Goal: Contribute content: Contribute content

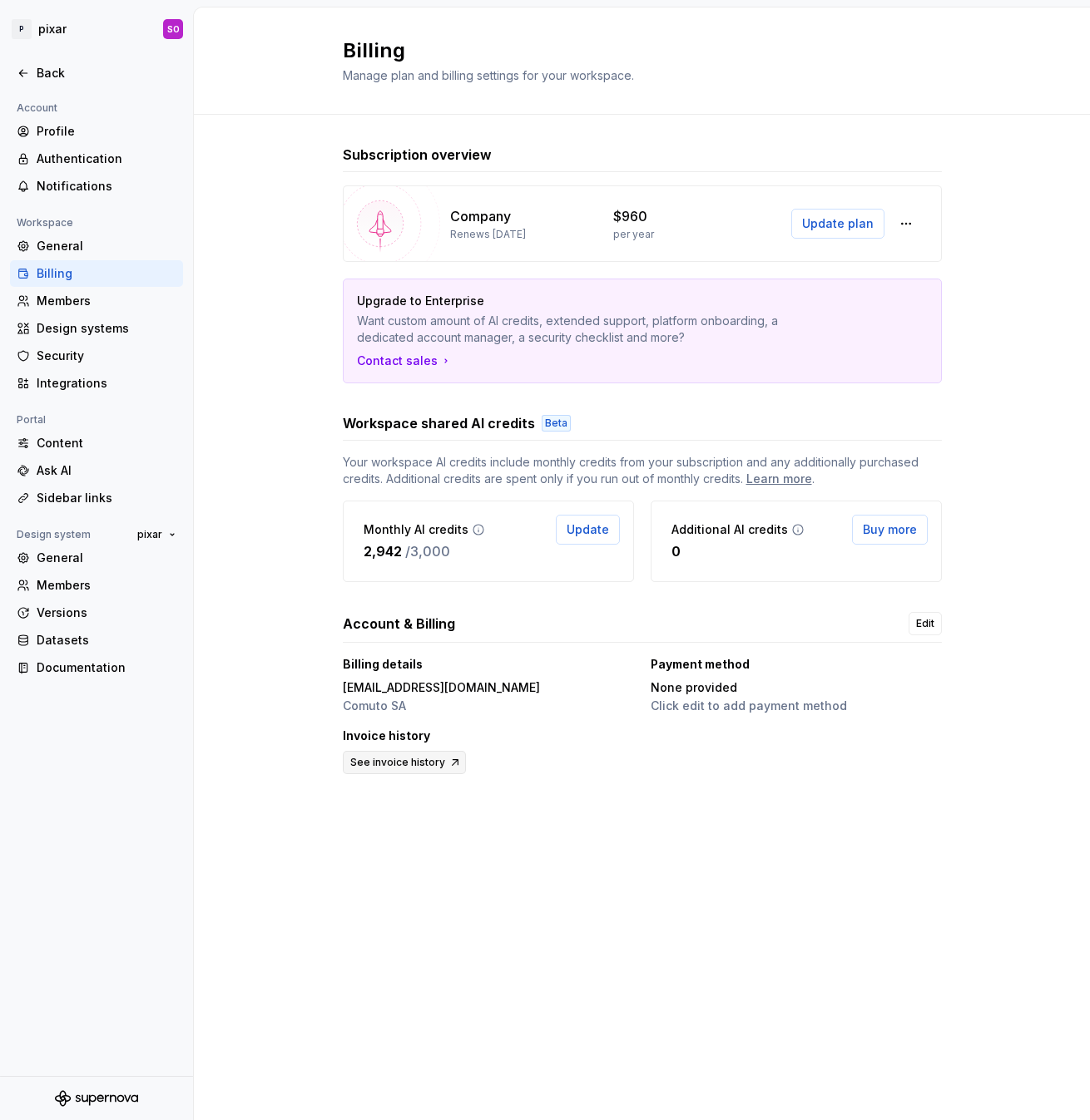
click at [414, 766] on span "See invoice history" at bounding box center [397, 763] width 95 height 13
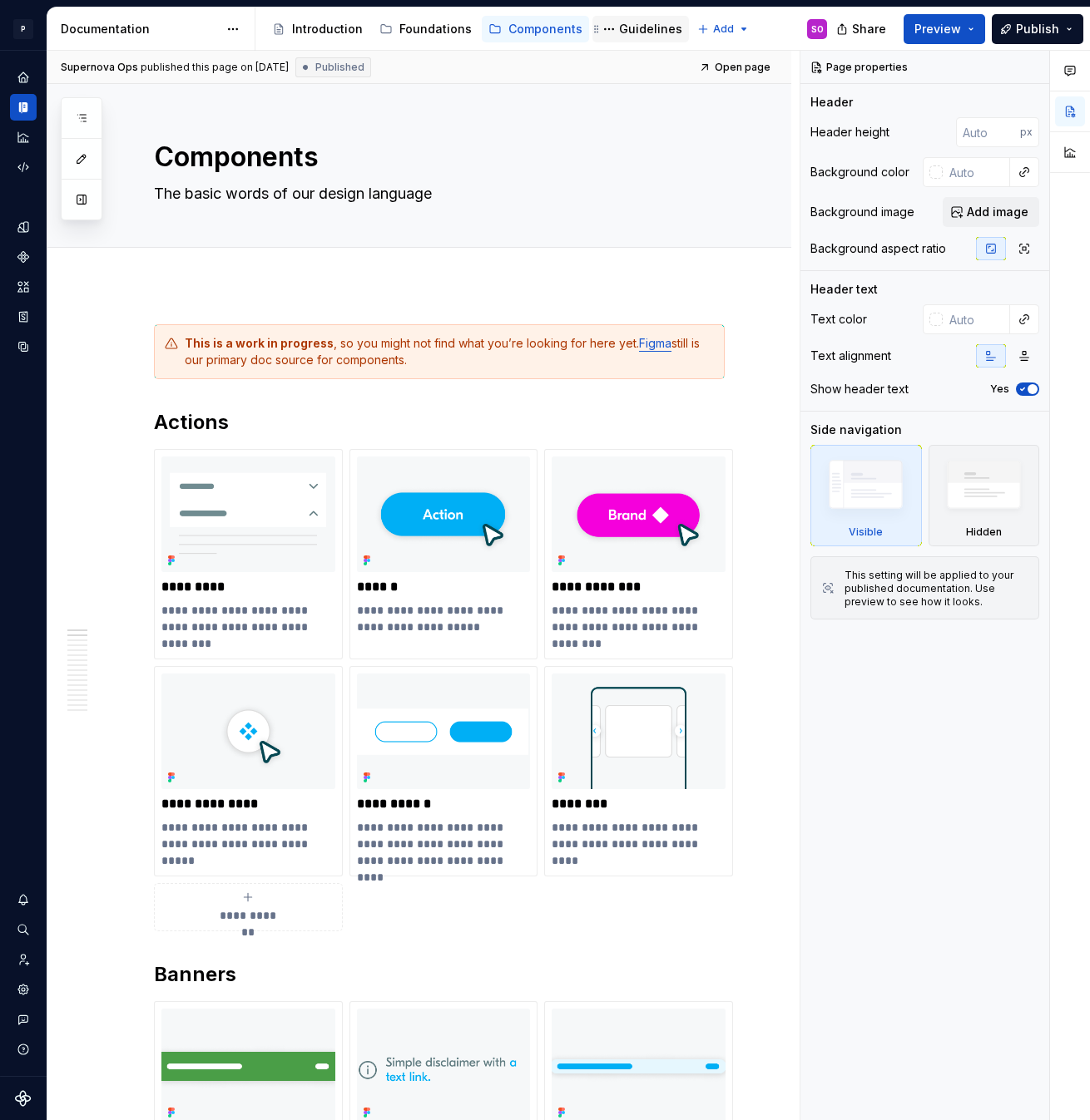
click at [632, 33] on div "Guidelines" at bounding box center [650, 29] width 63 height 17
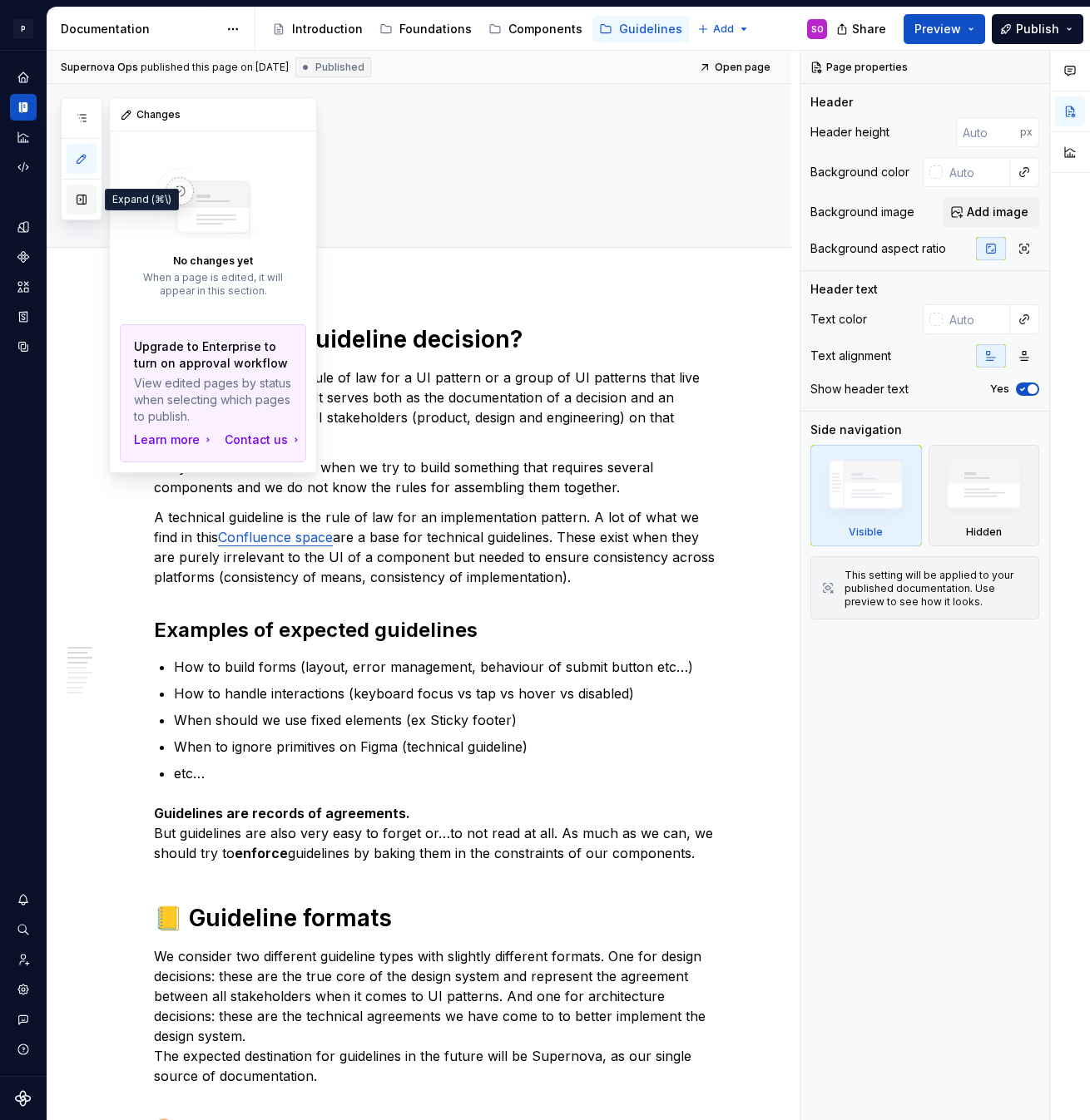
click at [81, 202] on button "button" at bounding box center [82, 199] width 30 height 30
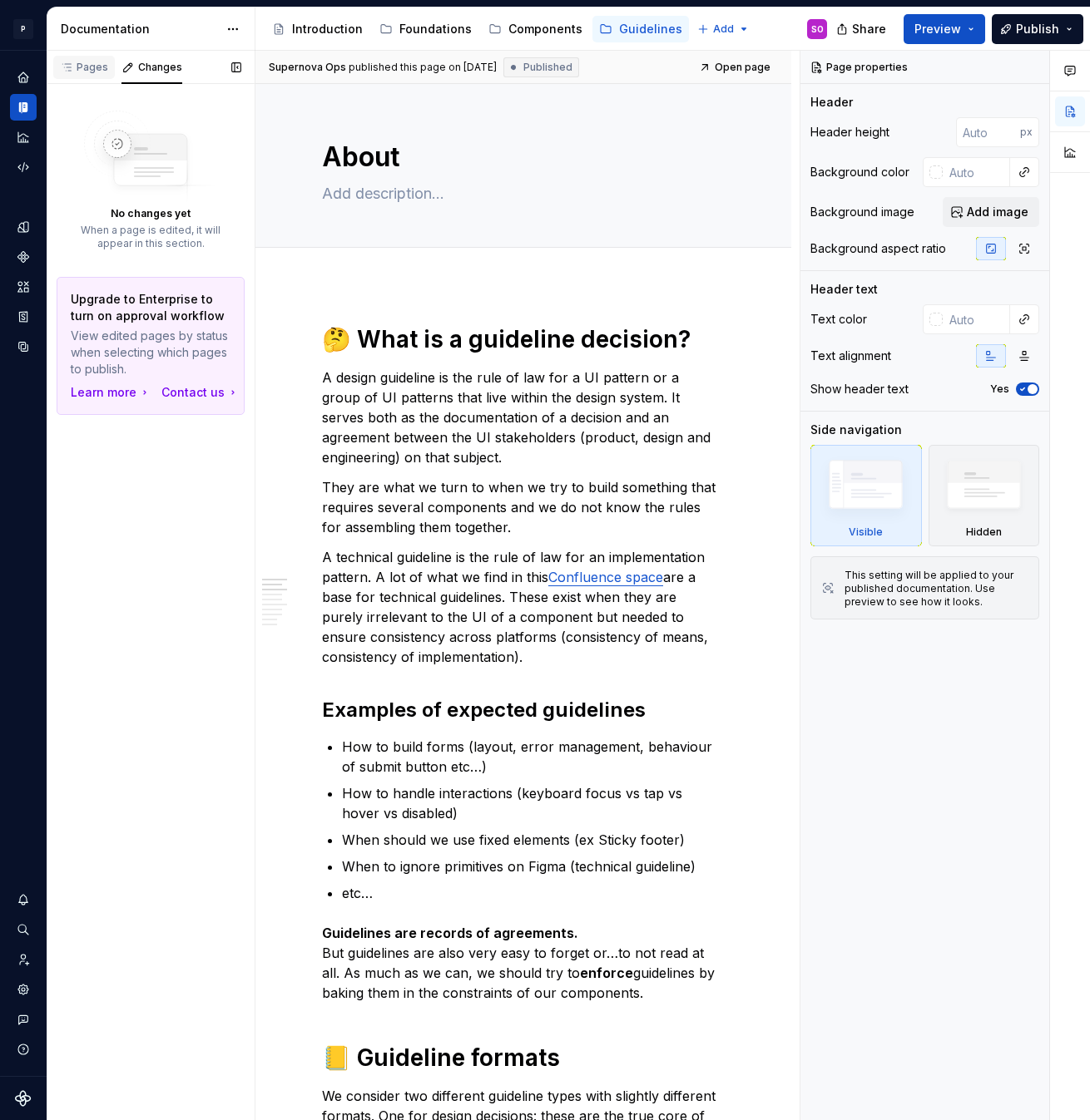
click at [91, 69] on div "Pages" at bounding box center [84, 68] width 48 height 13
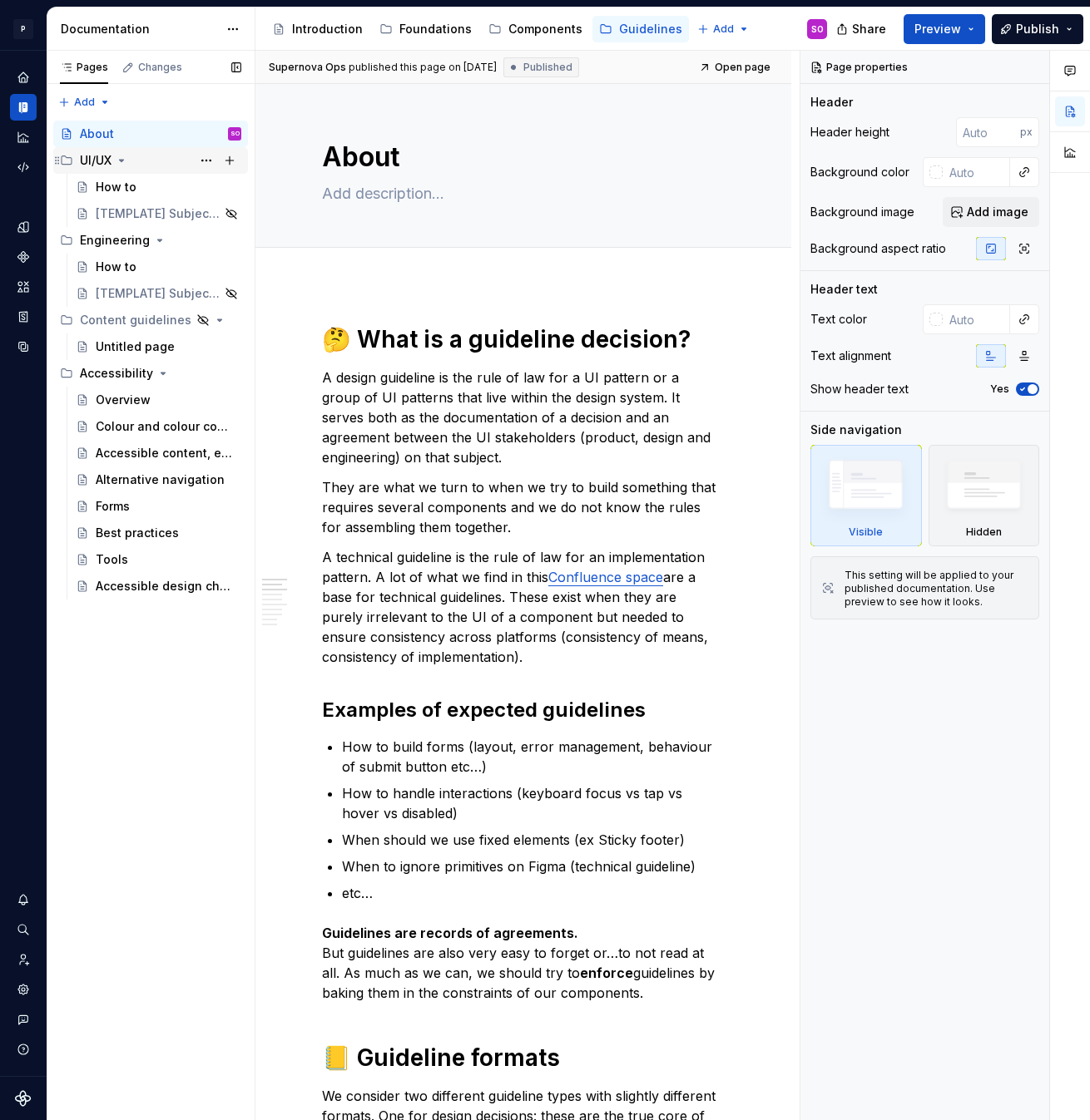
click at [126, 158] on icon "Page tree" at bounding box center [121, 161] width 13 height 13
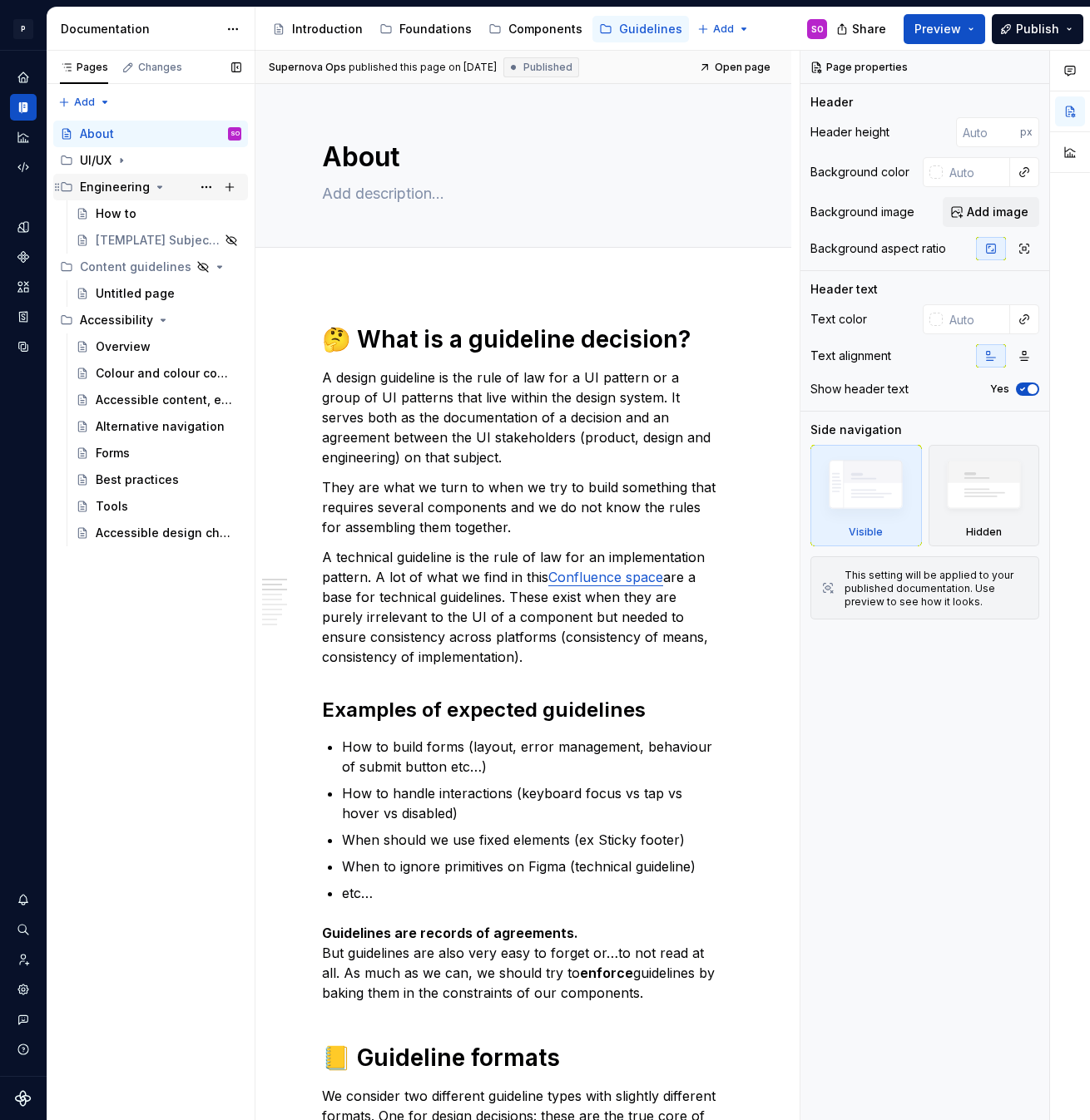
click at [154, 183] on icon "Page tree" at bounding box center [160, 187] width 13 height 13
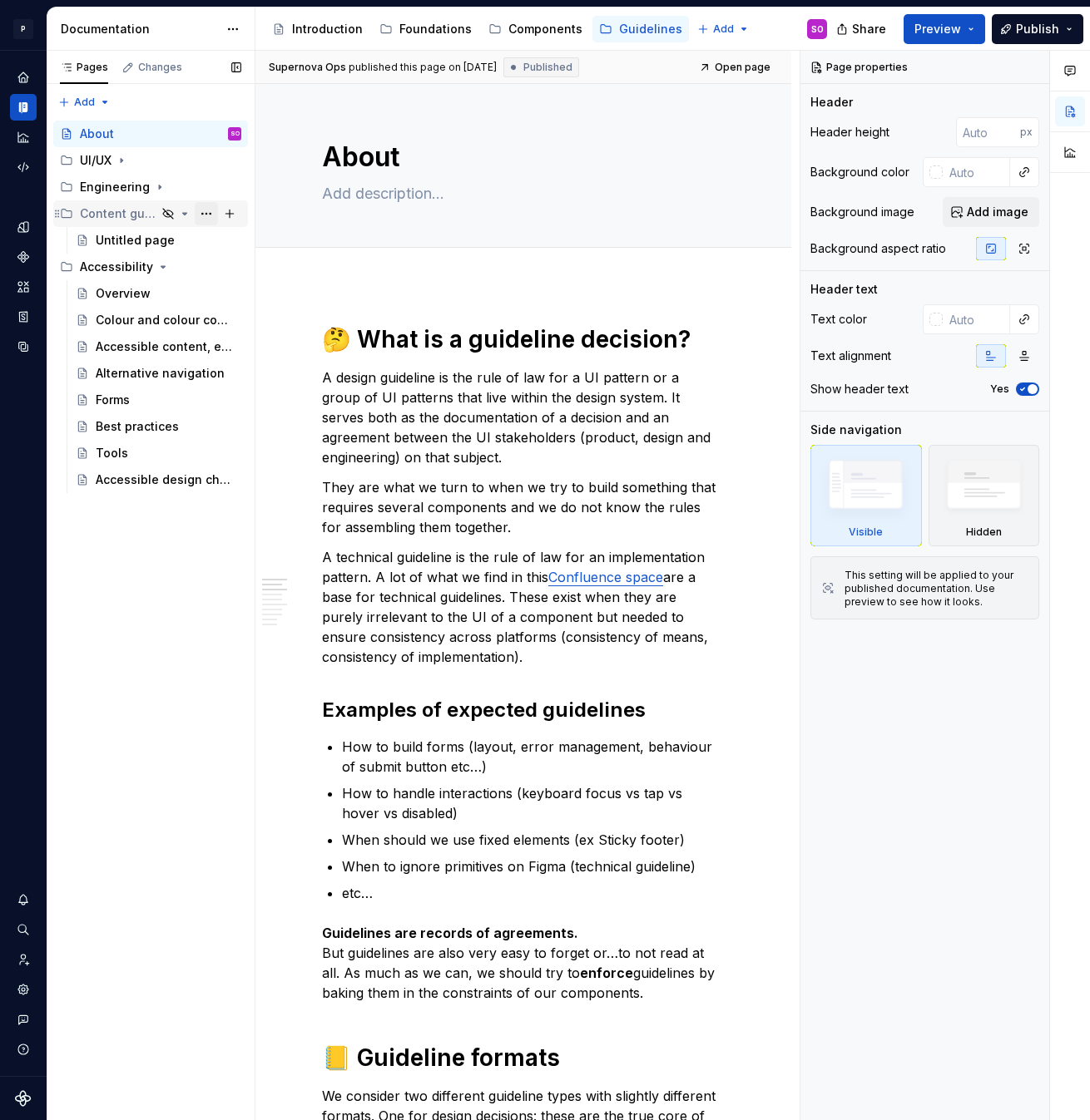
click at [208, 213] on button "Page tree" at bounding box center [206, 213] width 24 height 24
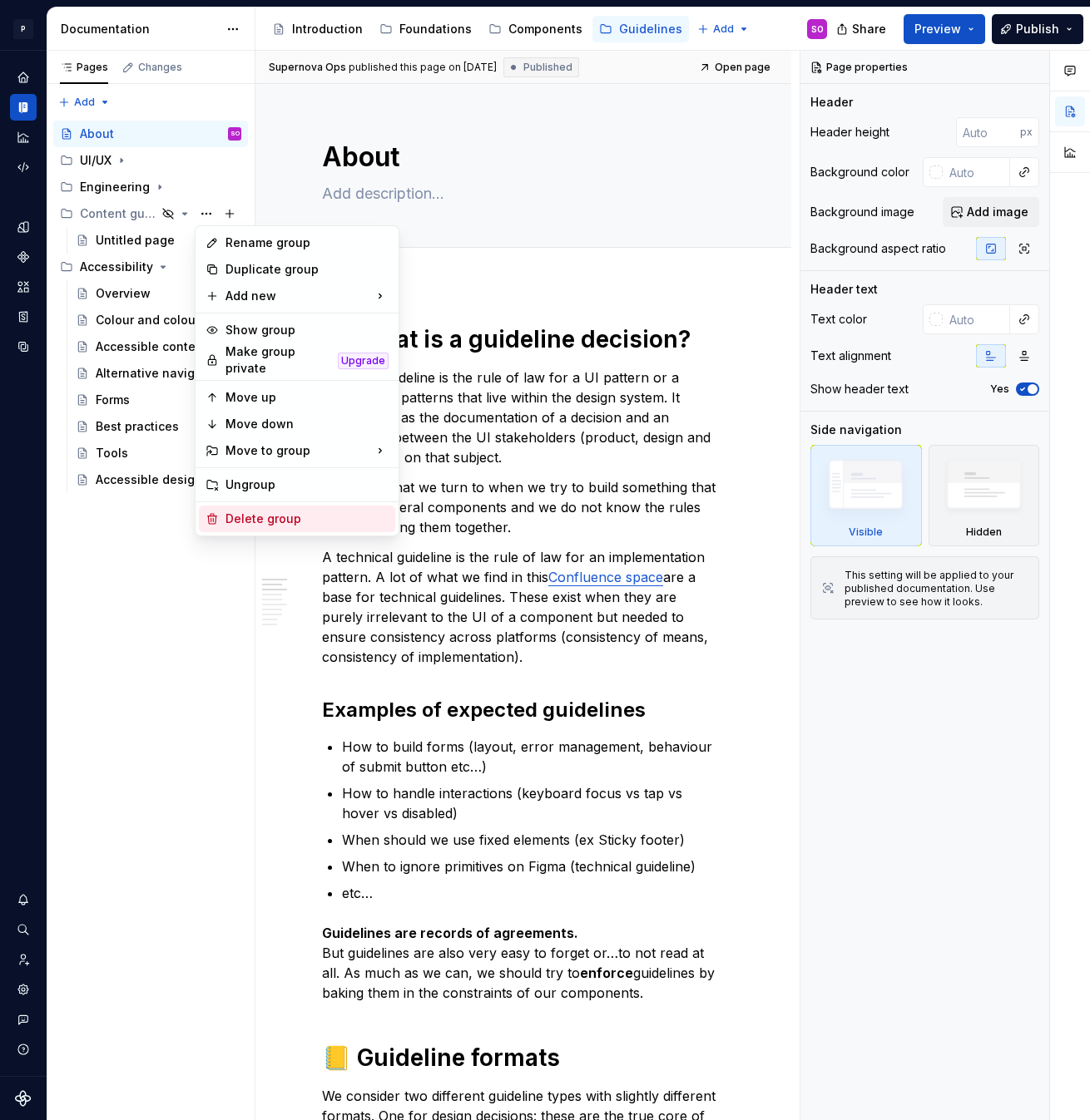
click at [283, 513] on div "Delete group" at bounding box center [307, 519] width 163 height 17
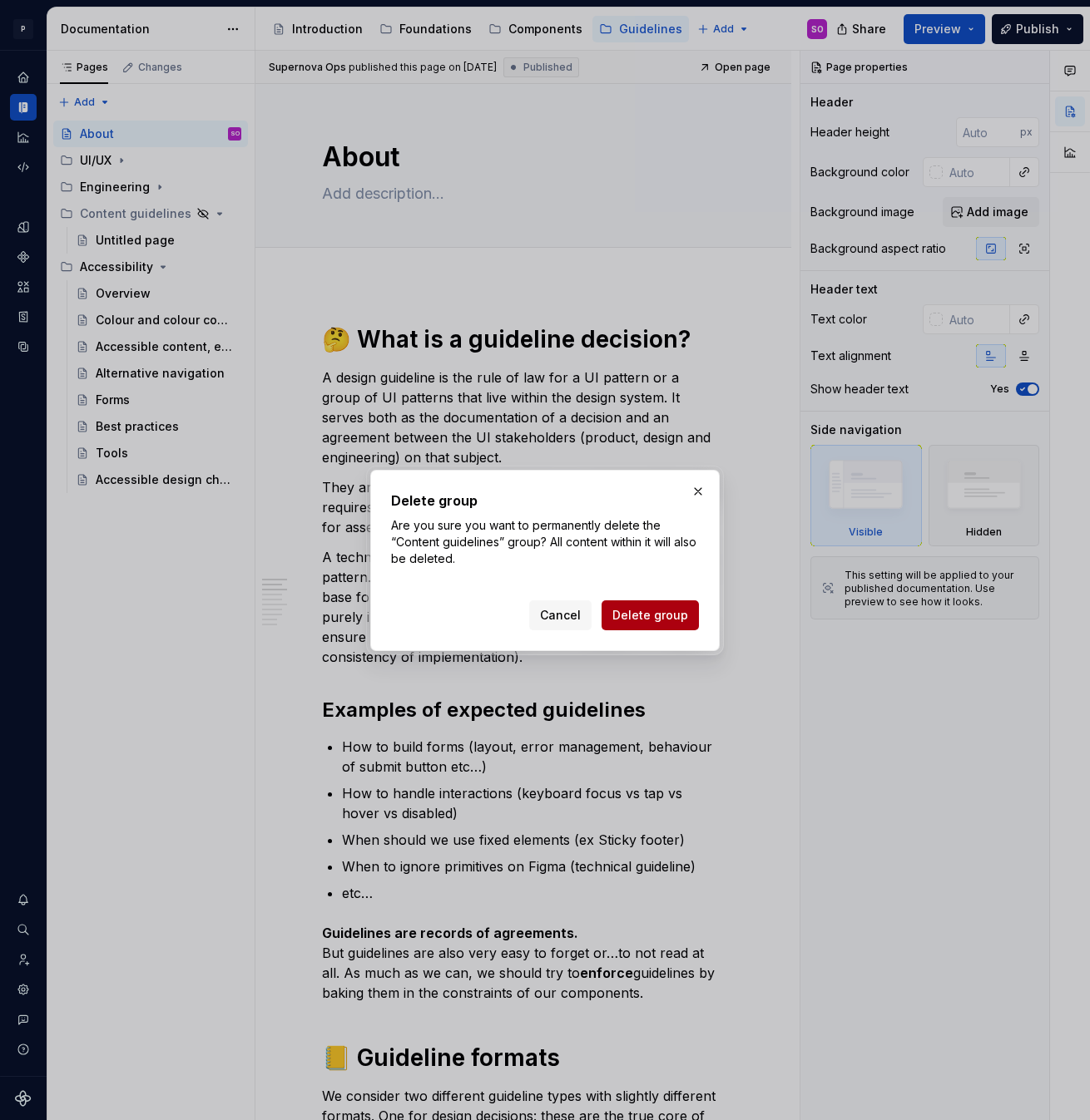
click at [683, 617] on span "Delete group" at bounding box center [650, 616] width 75 height 17
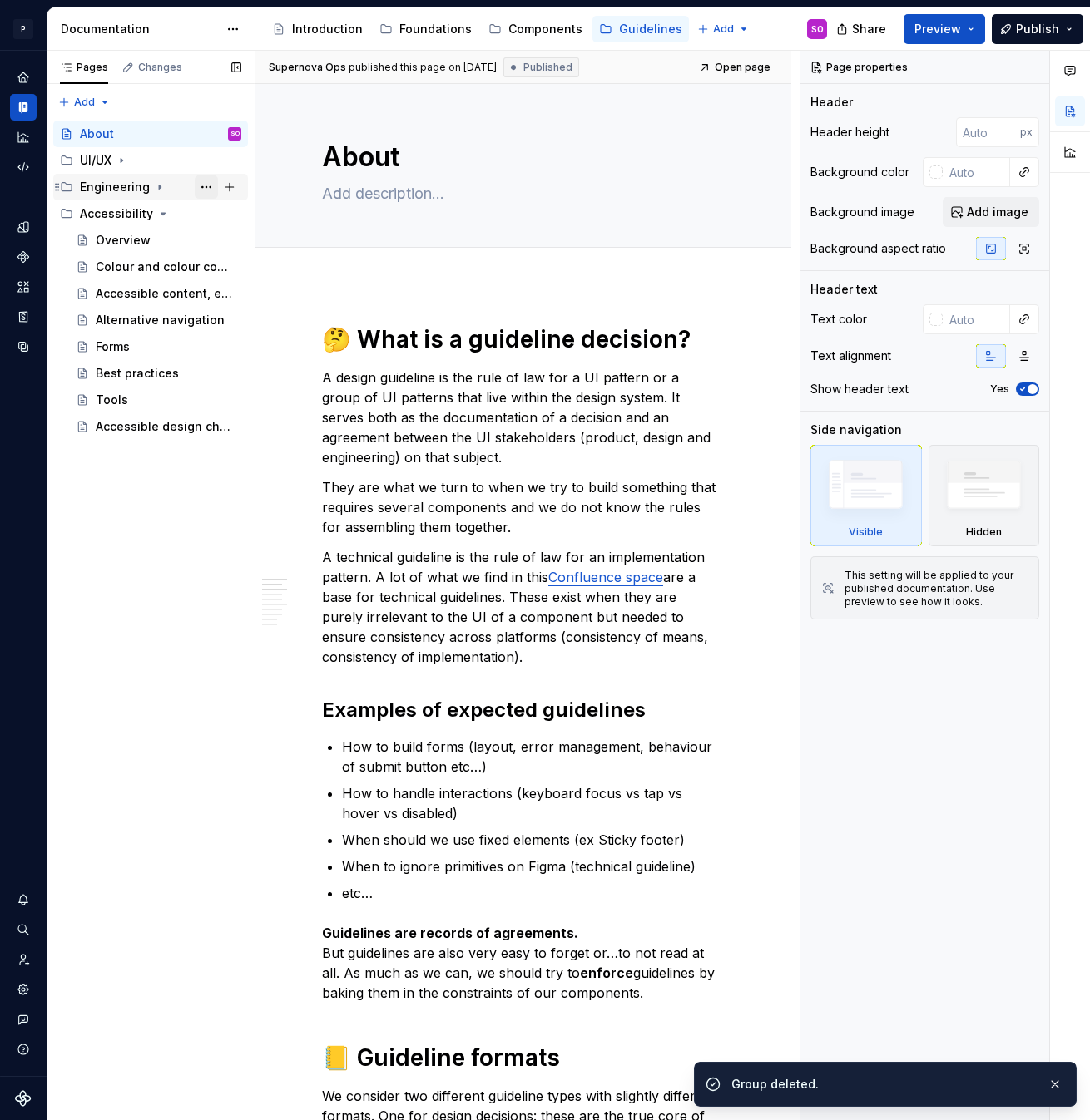
click at [203, 183] on button "Page tree" at bounding box center [206, 187] width 24 height 24
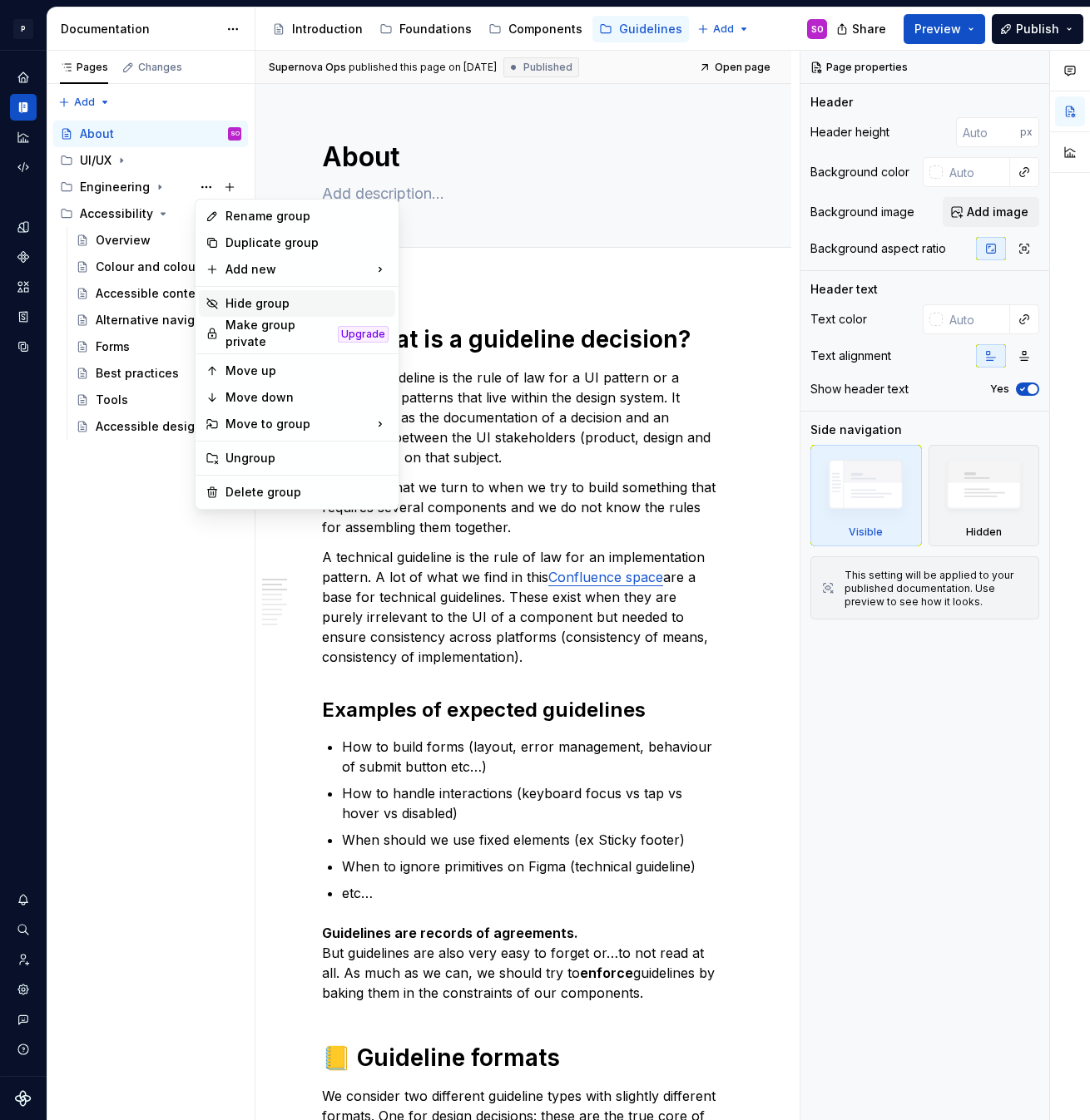
click at [265, 299] on div "Hide group" at bounding box center [307, 304] width 163 height 17
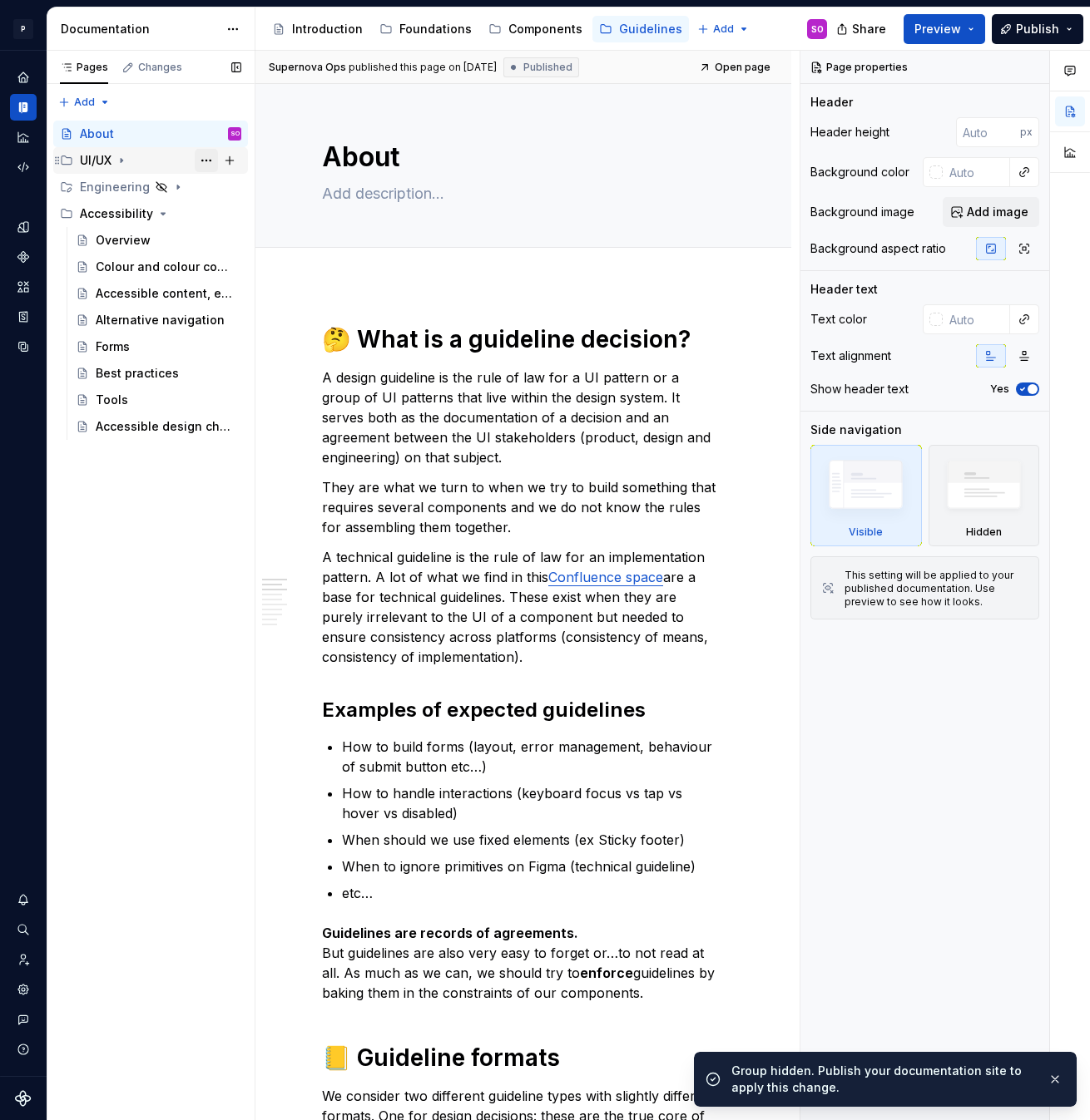
click at [200, 161] on button "Page tree" at bounding box center [206, 160] width 24 height 24
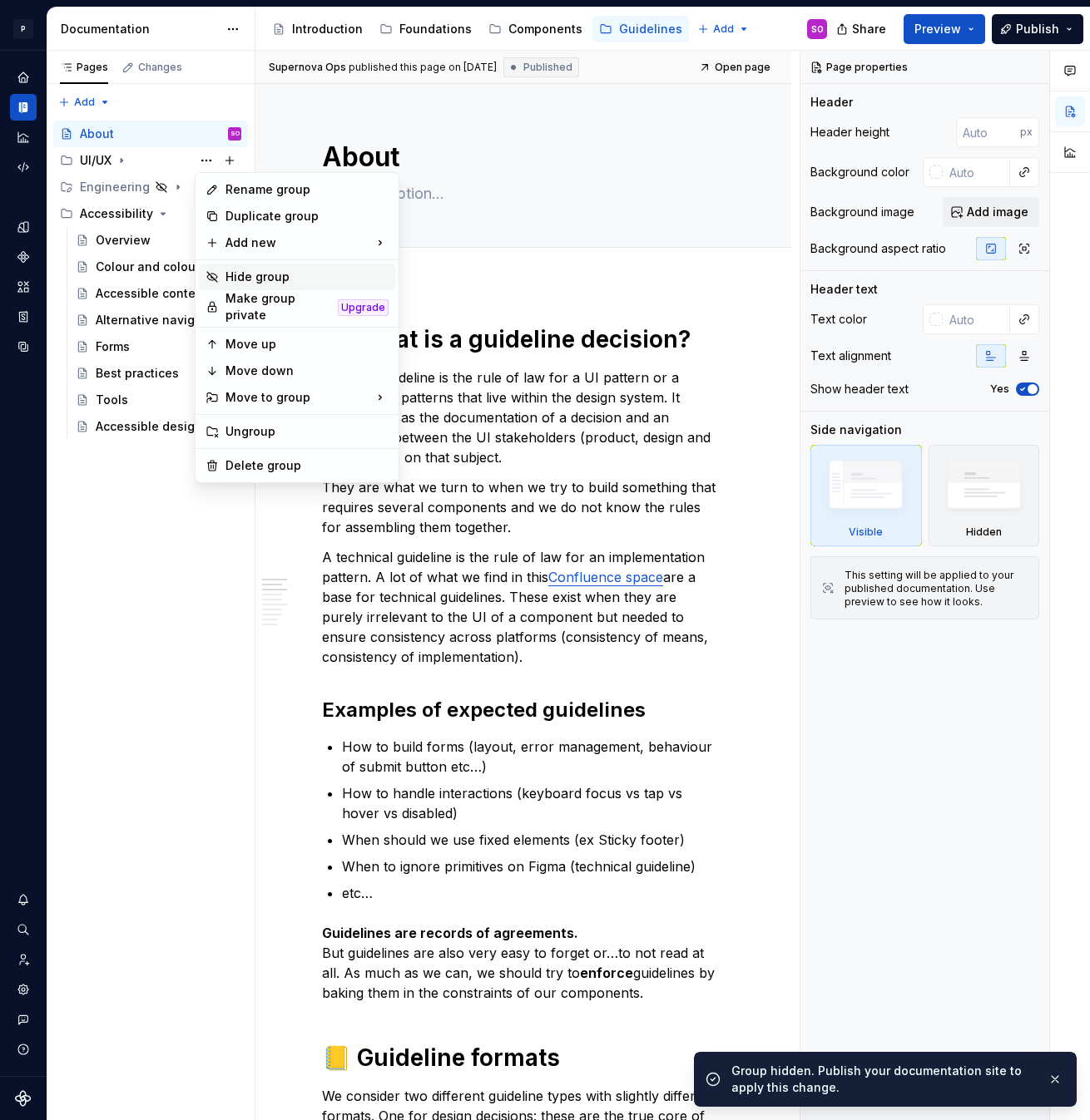
click at [278, 277] on div "Hide group" at bounding box center [307, 277] width 163 height 17
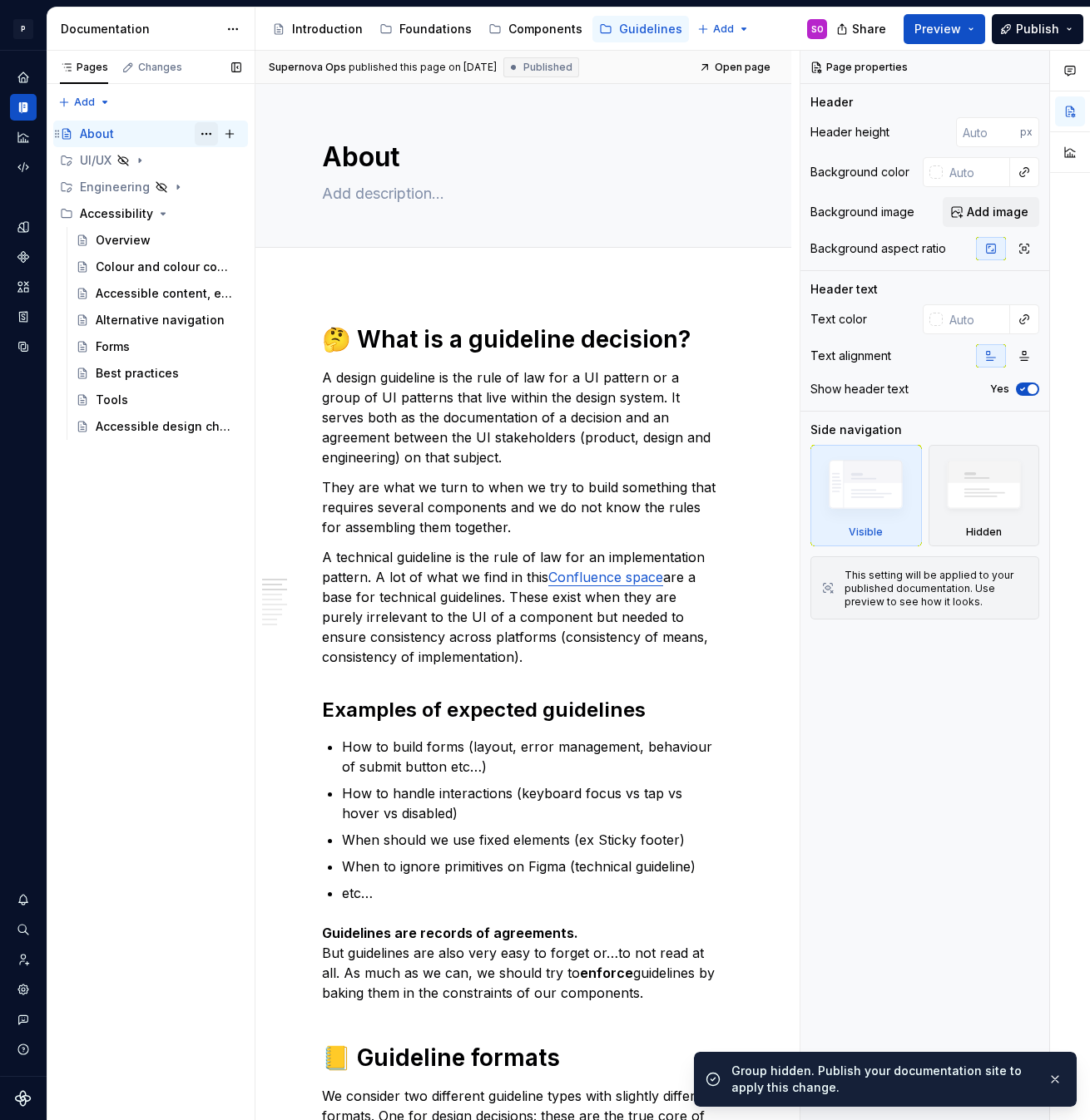
click at [202, 133] on button "Page tree" at bounding box center [206, 134] width 24 height 24
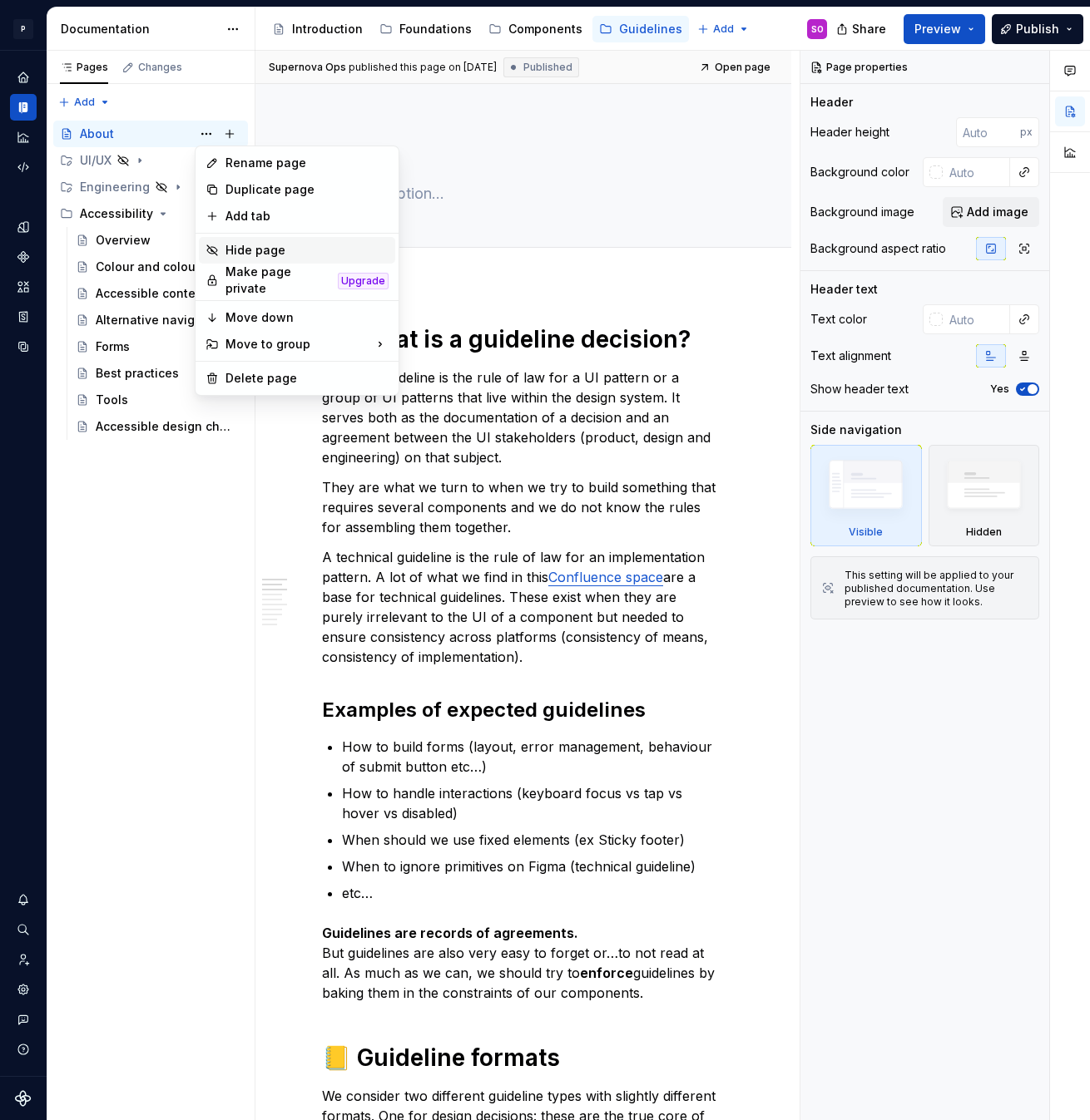
click at [275, 253] on div "Hide page" at bounding box center [307, 250] width 163 height 17
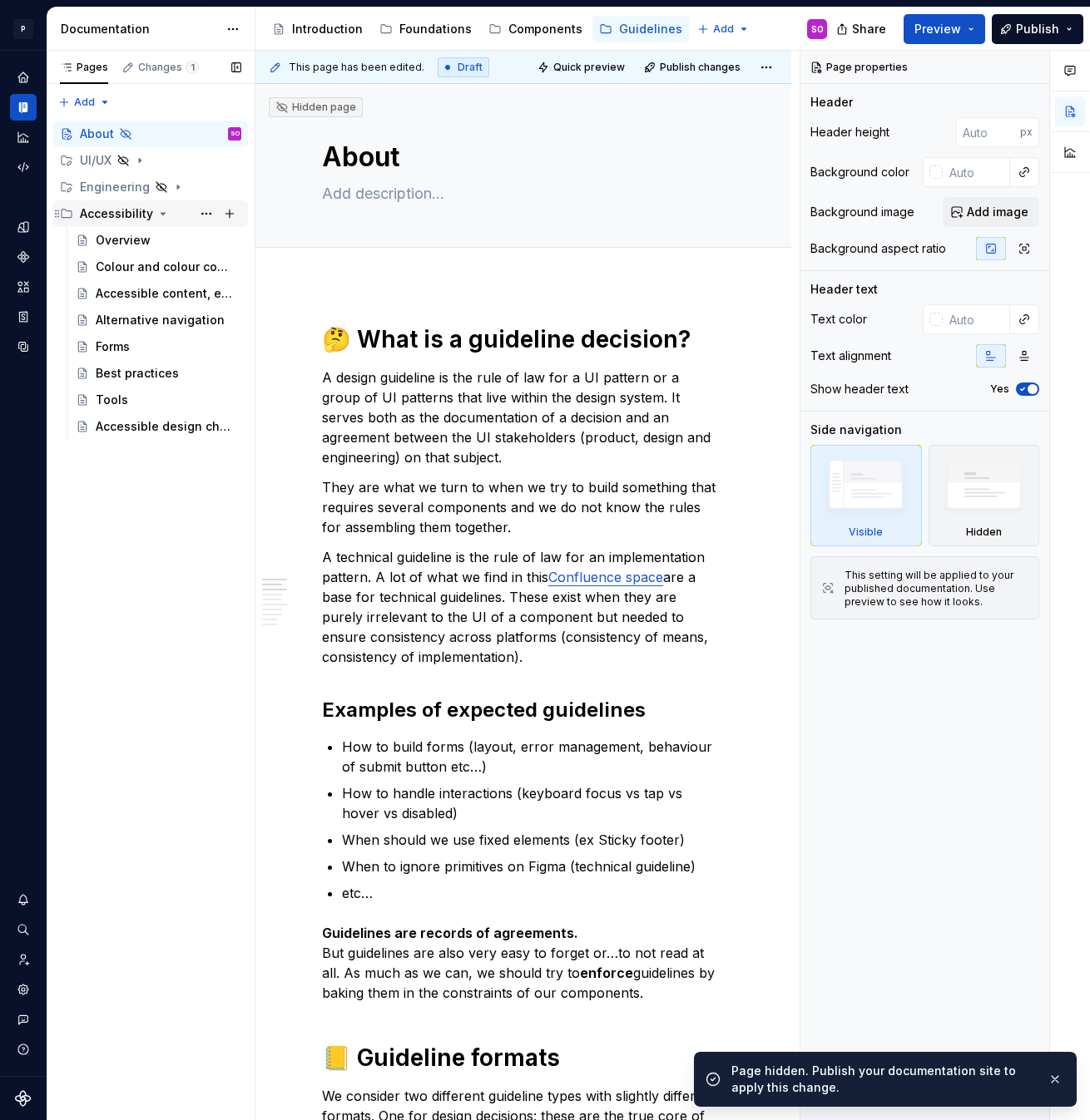
click at [162, 213] on icon "Page tree" at bounding box center [163, 213] width 13 height 13
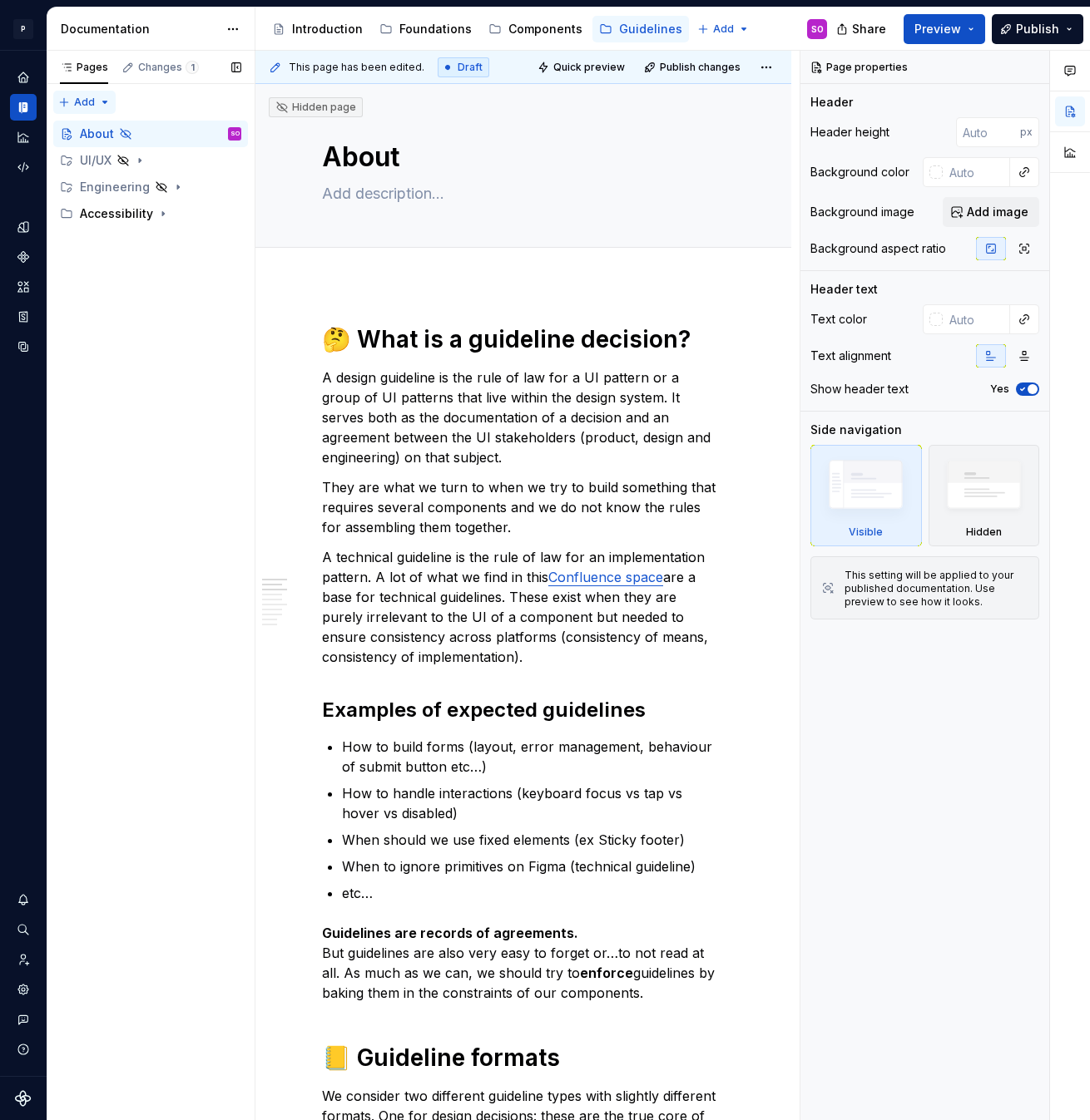
type textarea "*"
click at [103, 101] on div "Pages Changes 1 Add Accessibility guide for tree Page tree. Navigate the tree w…" at bounding box center [150, 586] width 208 height 1070
click at [124, 150] on div "New group" at bounding box center [128, 161] width 141 height 26
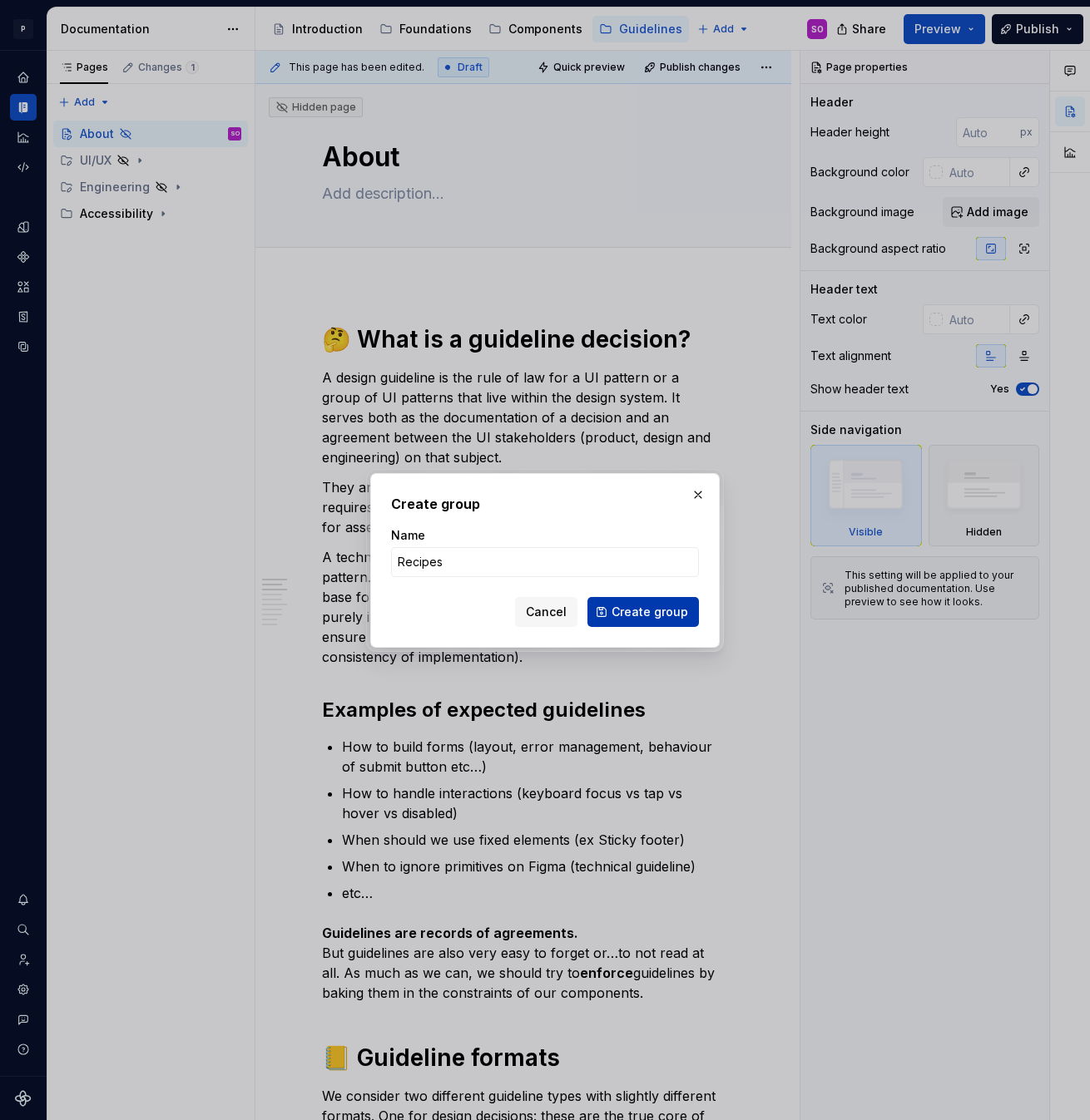
type input "Recipes"
click at [654, 606] on span "Create group" at bounding box center [649, 612] width 76 height 17
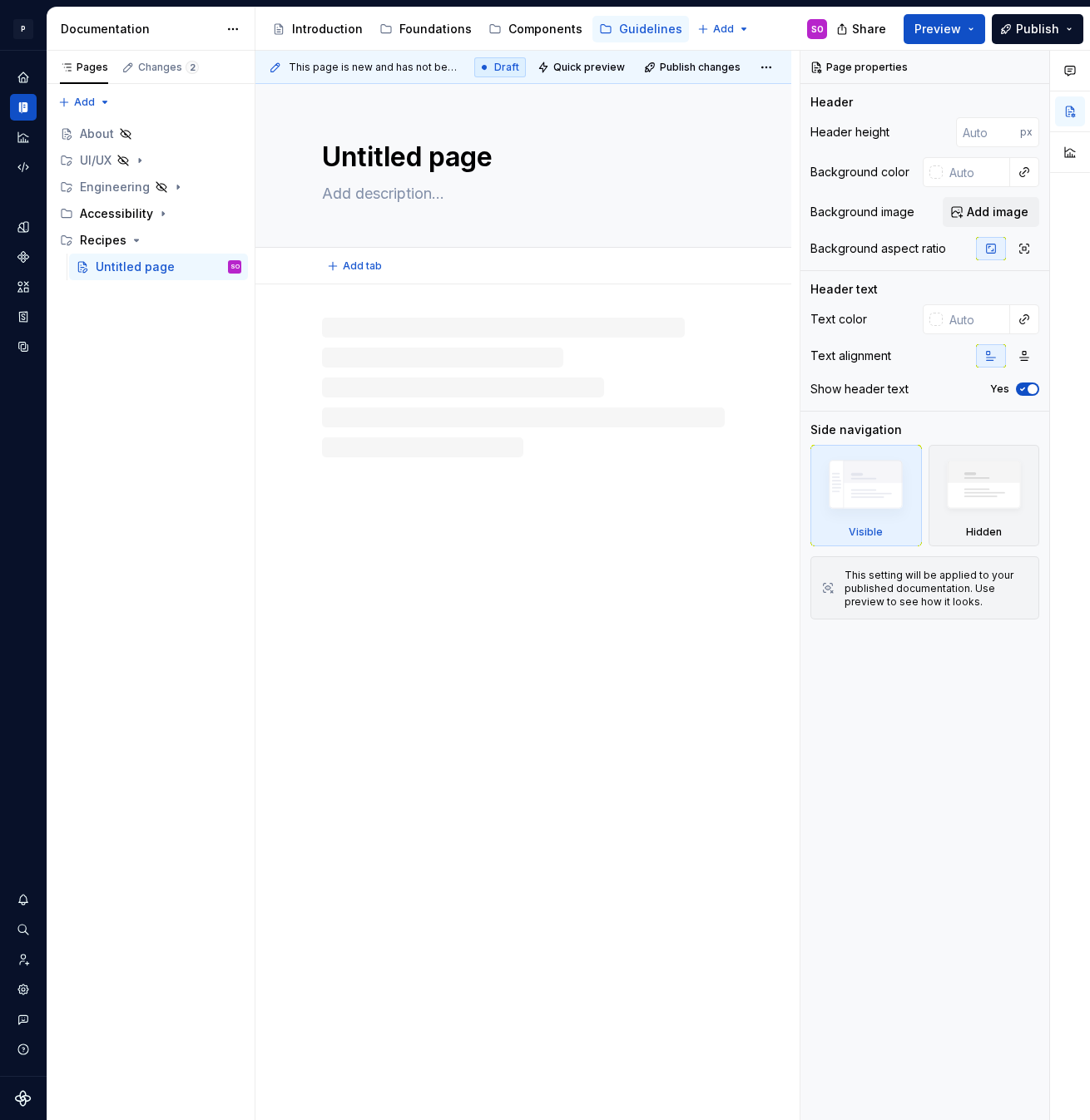
click at [426, 165] on textarea "Untitled page" at bounding box center [520, 157] width 403 height 39
click at [426, 158] on textarea "Untitled page" at bounding box center [520, 157] width 403 height 39
click at [447, 155] on textarea "Untitled page" at bounding box center [520, 157] width 403 height 39
type textarea "*"
type textarea "O"
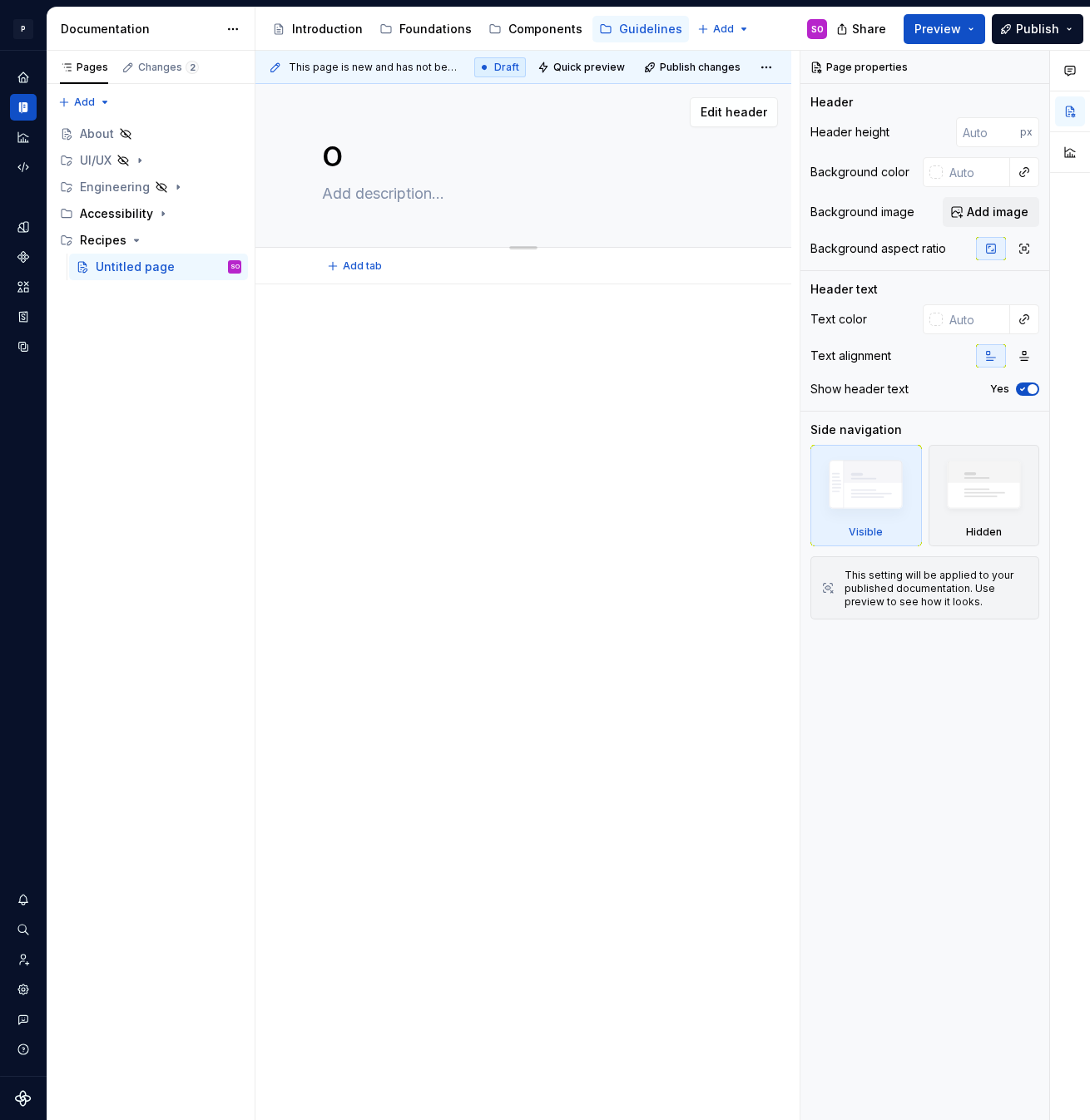
type textarea "*"
type textarea "Ov"
type textarea "*"
type textarea "Ove"
type textarea "*"
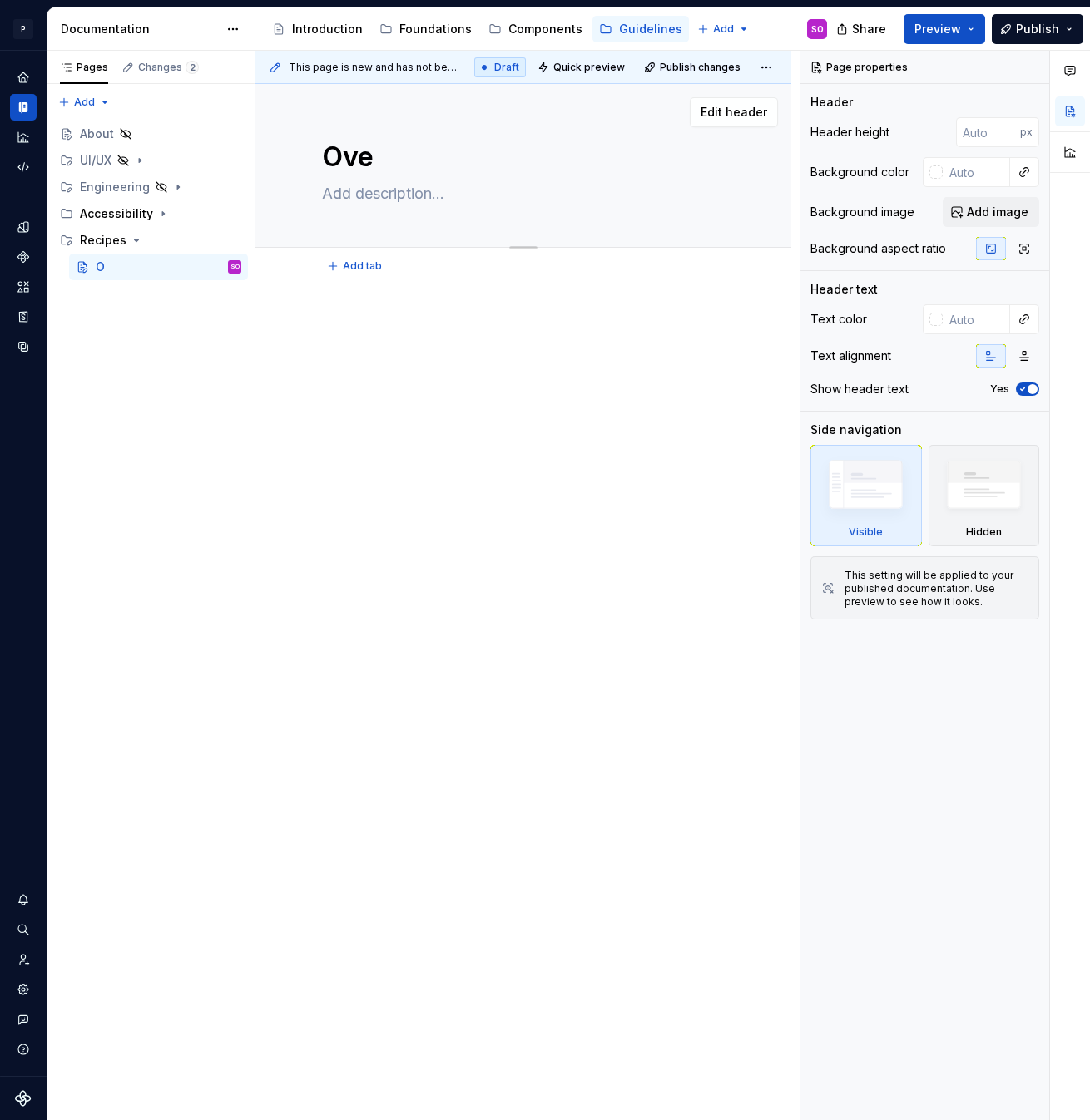
type textarea "Over"
type textarea "*"
type textarea "Overv"
type textarea "*"
type textarea "Overvi"
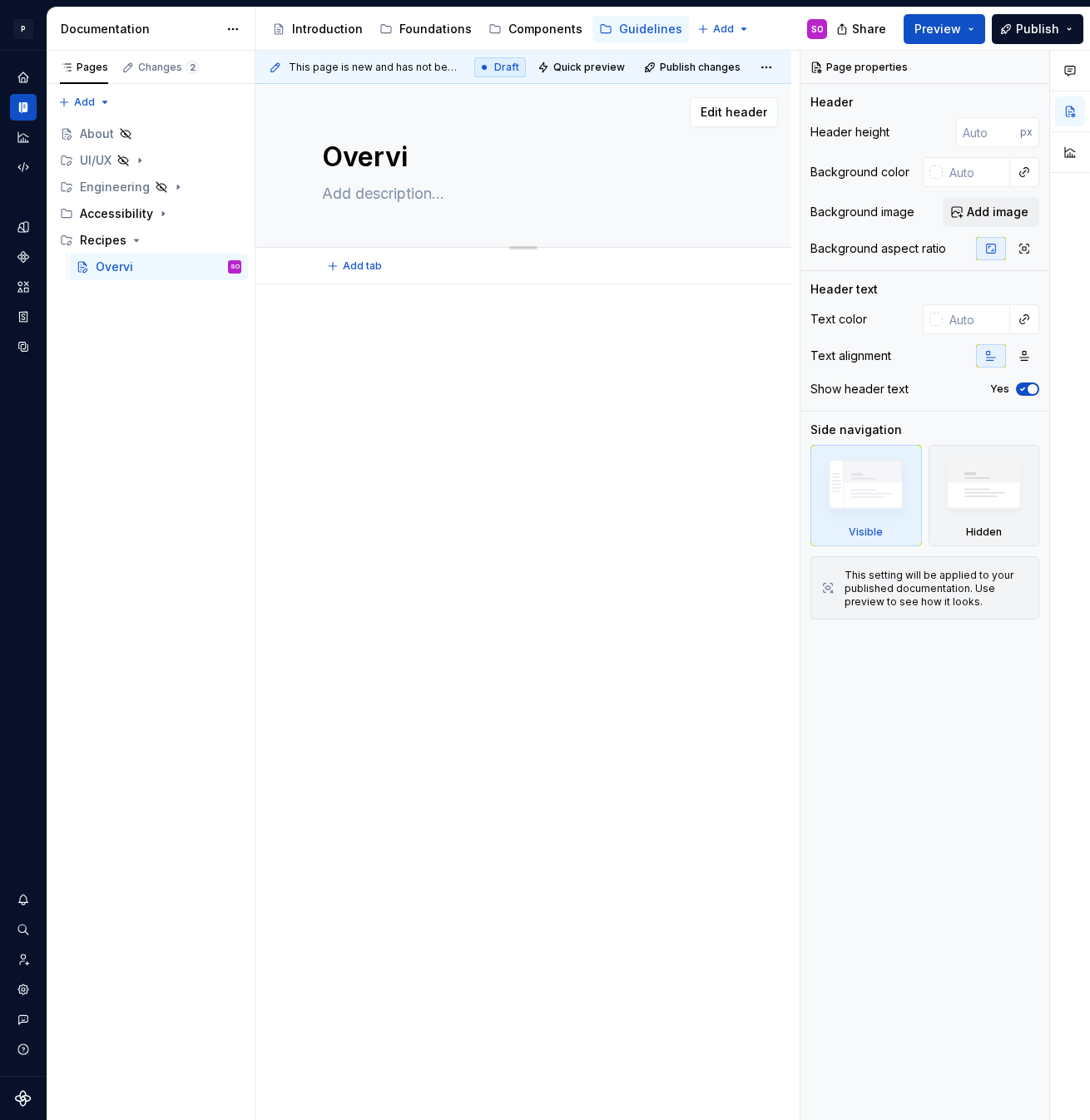
type textarea "*"
type textarea "Overvie"
type textarea "*"
type textarea "Overview"
type textarea "*"
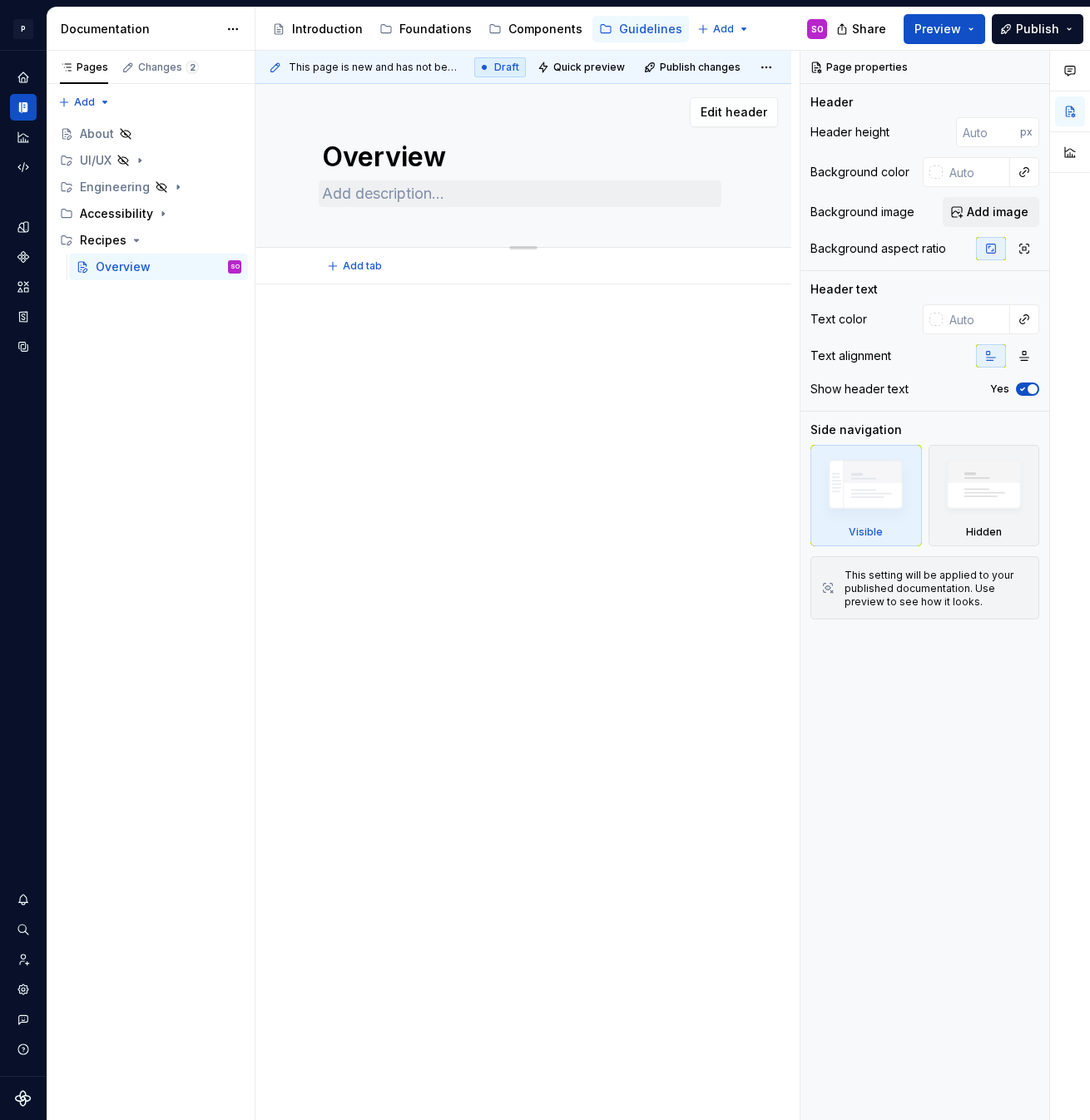
type textarea "Overview"
click at [376, 195] on textarea at bounding box center [520, 194] width 403 height 26
type textarea "*"
type textarea "W"
type textarea "*"
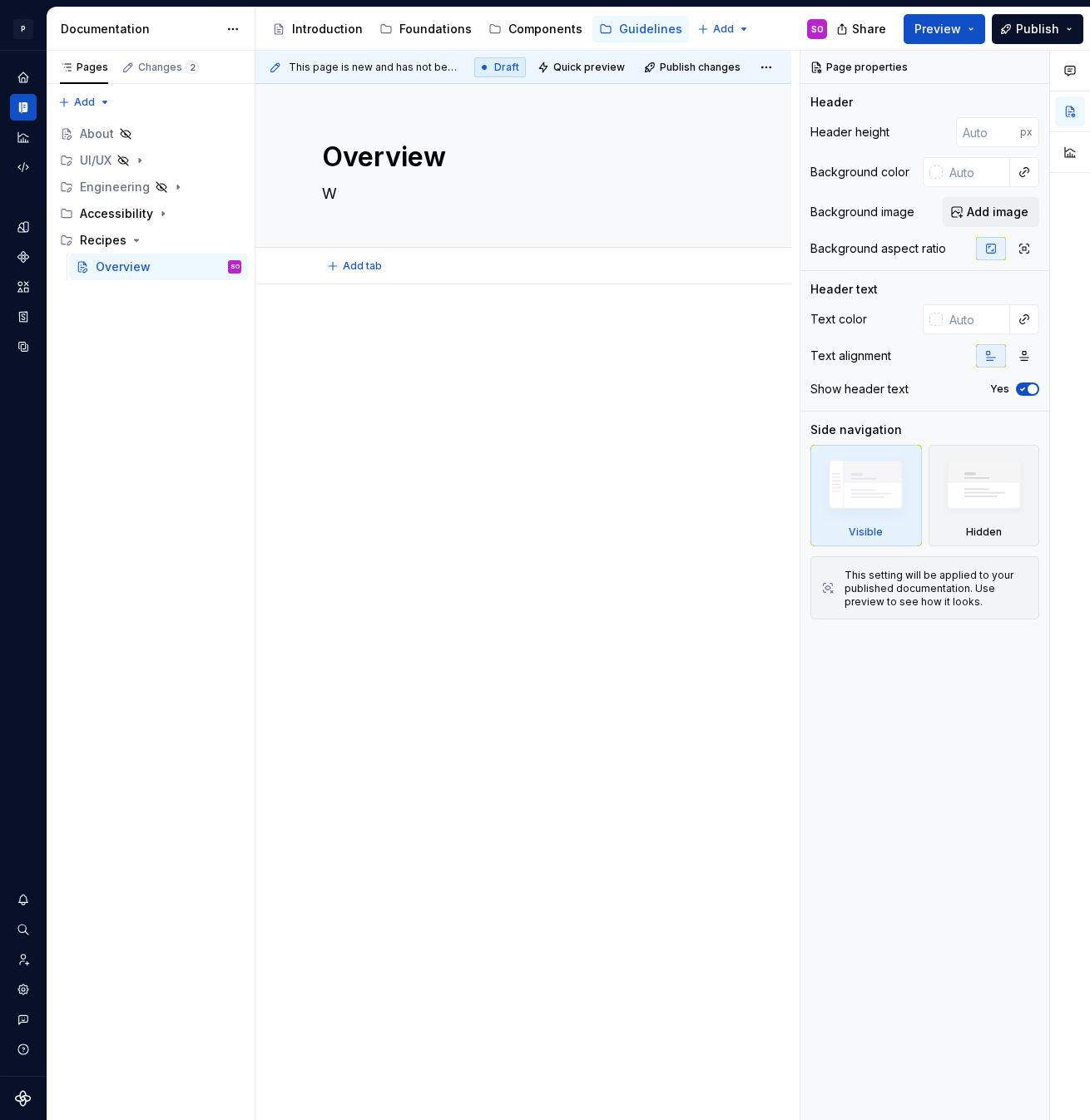
type textarea "Wh"
type textarea "*"
type textarea "Wha"
type textarea "*"
type textarea "What"
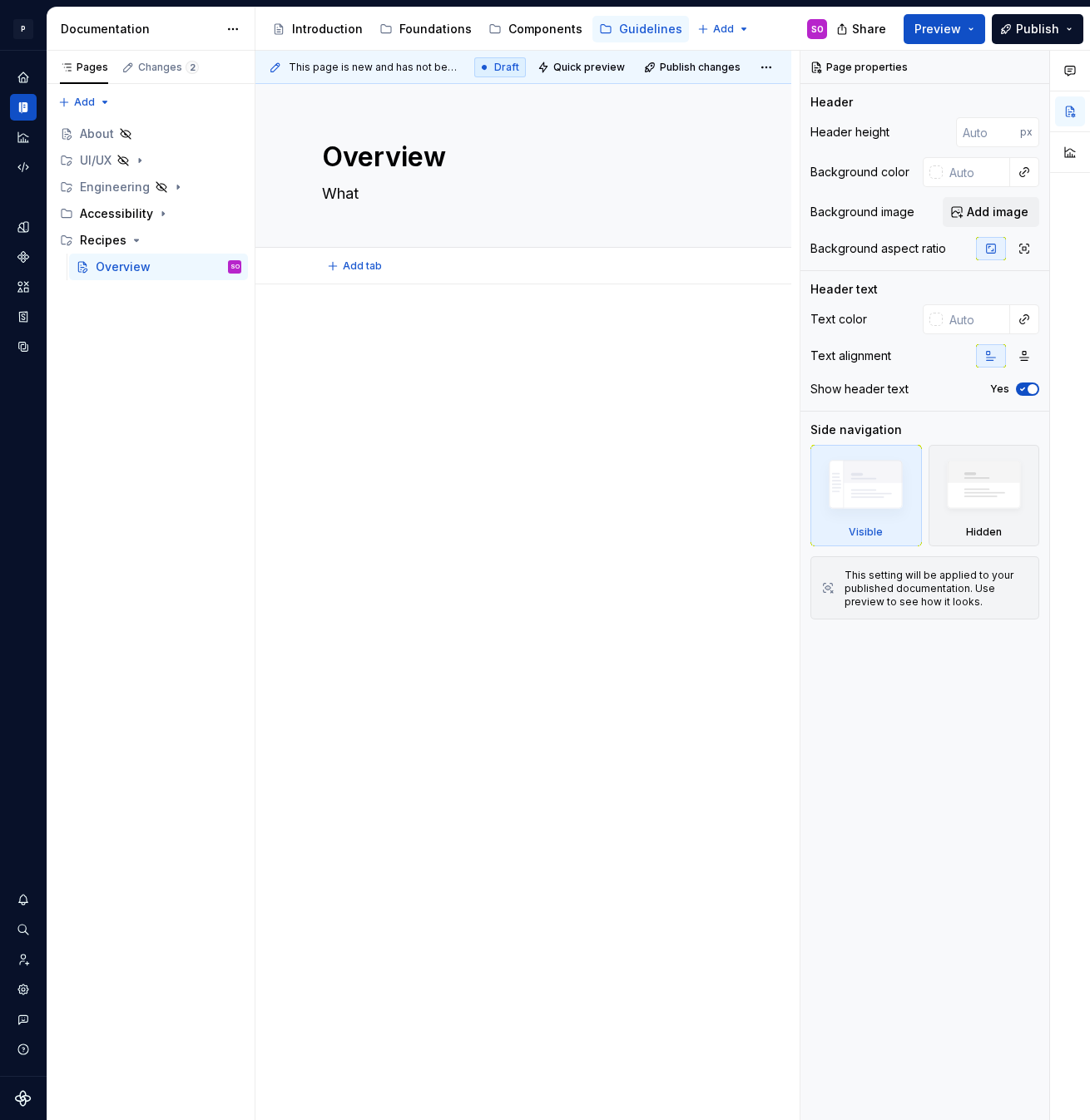
type textarea "*"
type textarea "What"
type textarea "*"
type textarea "What i"
type textarea "*"
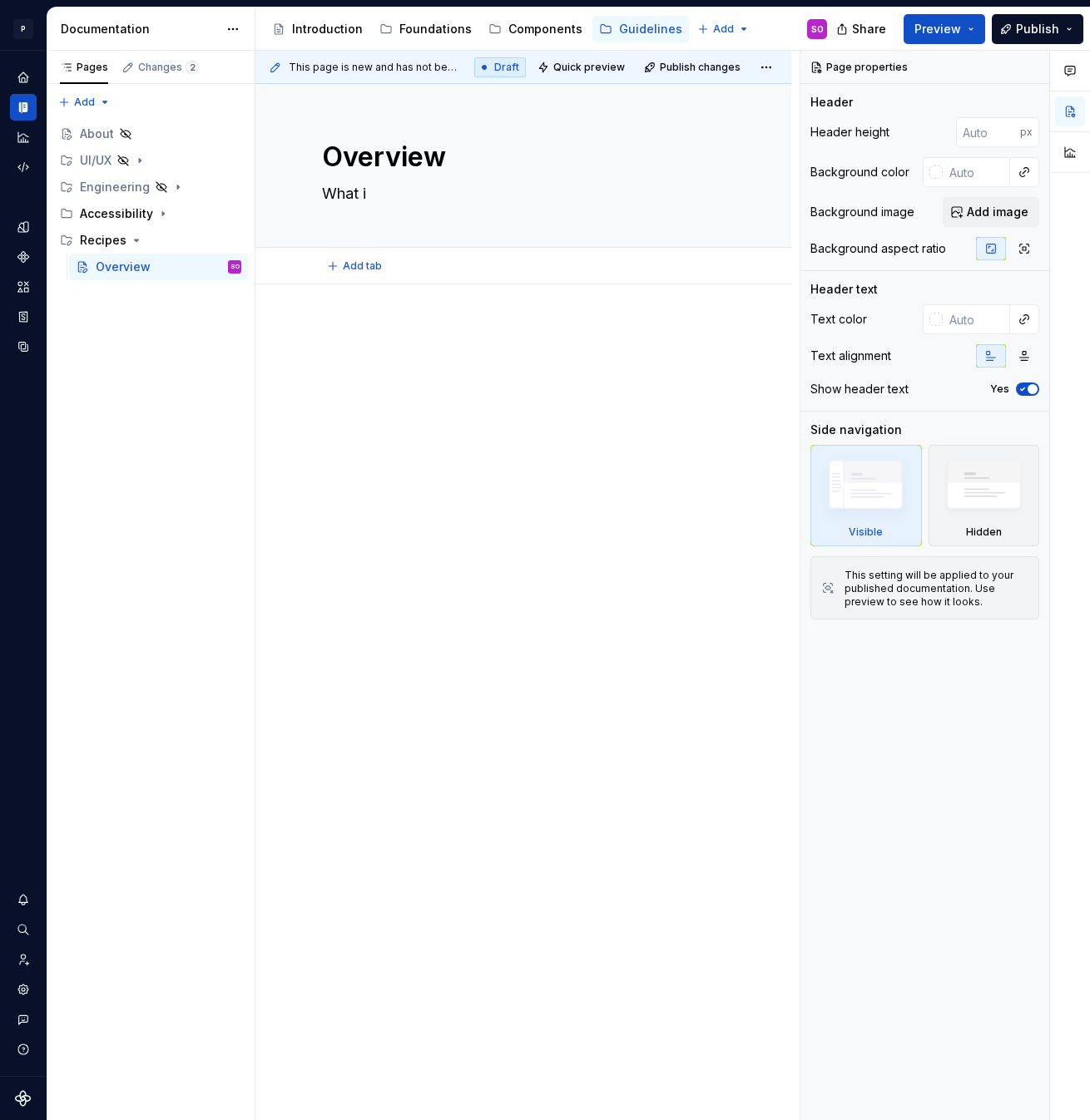
type textarea "What is"
type textarea "*"
type textarea "What is"
type textarea "*"
type textarea "What is a"
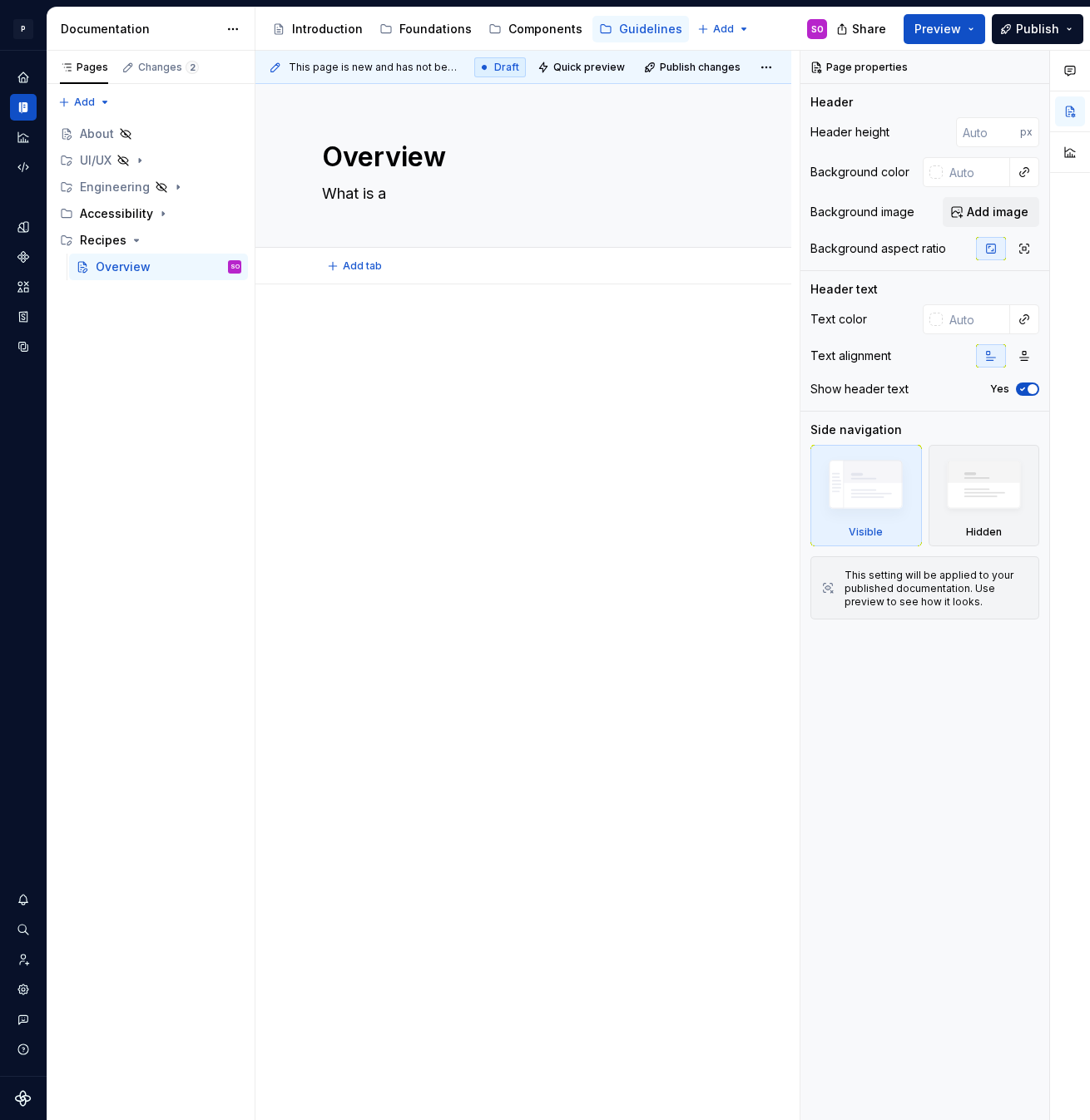
type textarea "*"
type textarea "What is a"
type textarea "*"
type textarea "What is a r"
type textarea "*"
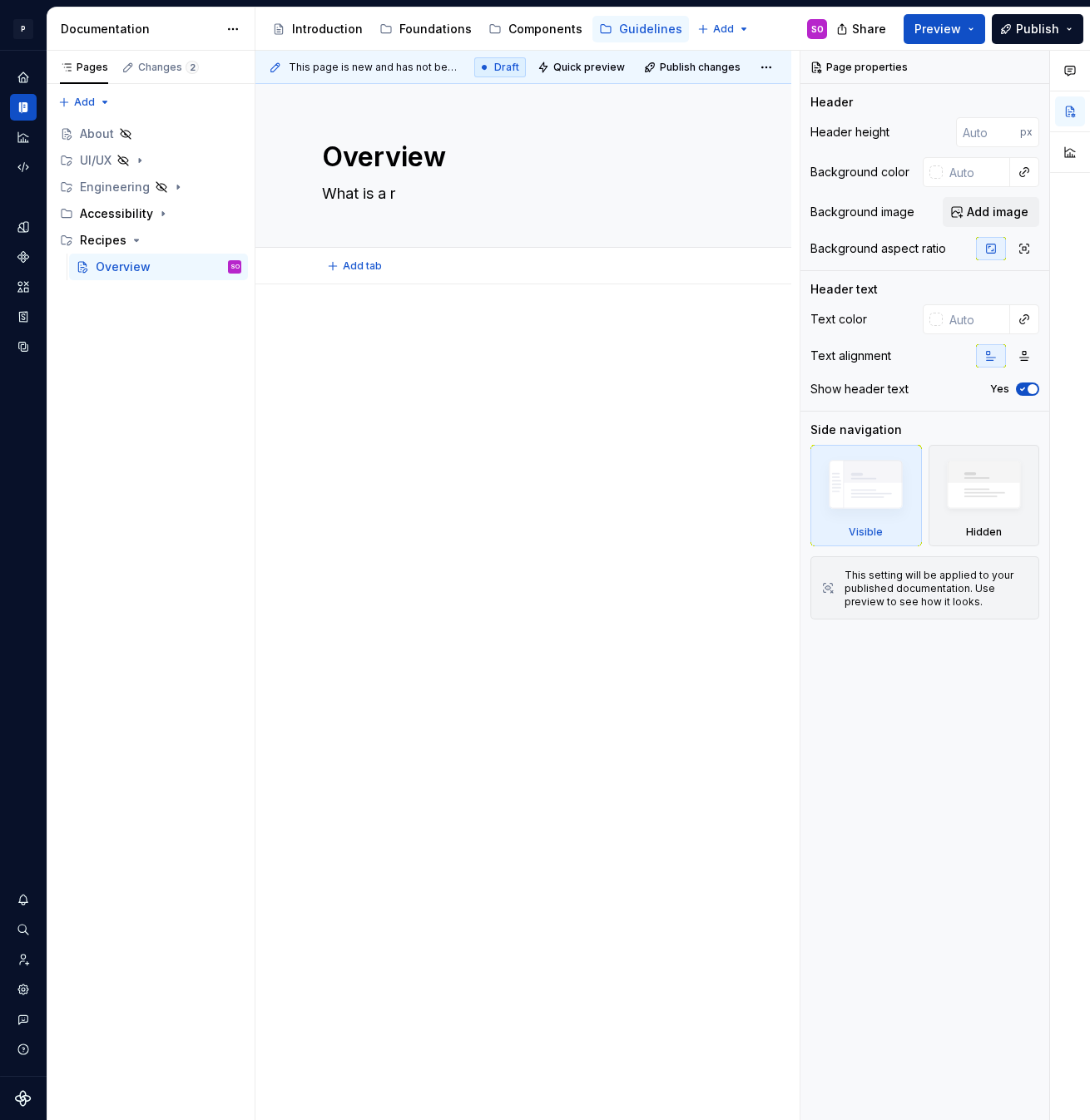
type textarea "What is a re"
type textarea "*"
type textarea "What is a rec"
type textarea "*"
type textarea "What is a reci"
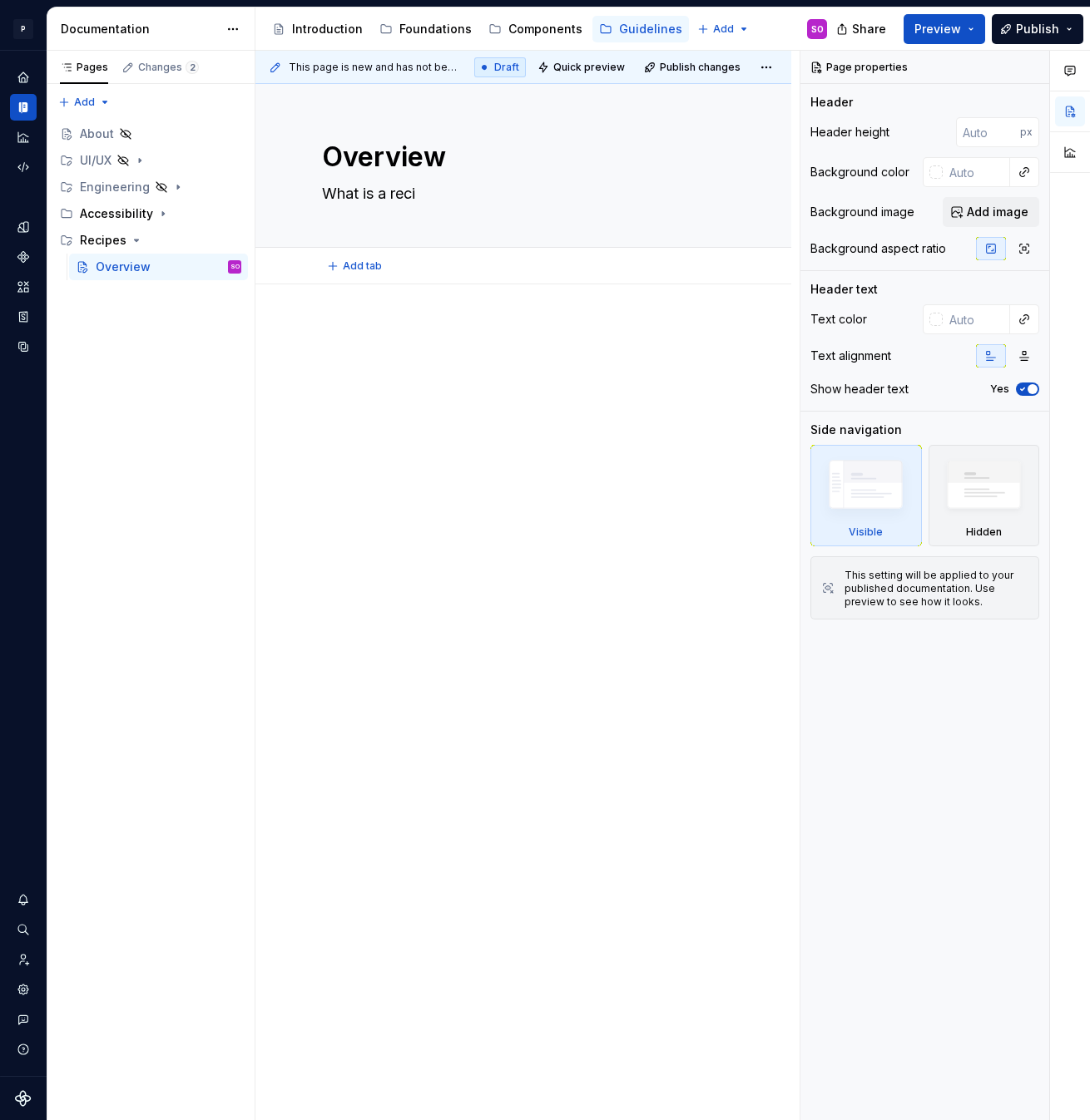
type textarea "*"
type textarea "What is a recip"
type textarea "*"
type textarea "What is a recipe"
type textarea "*"
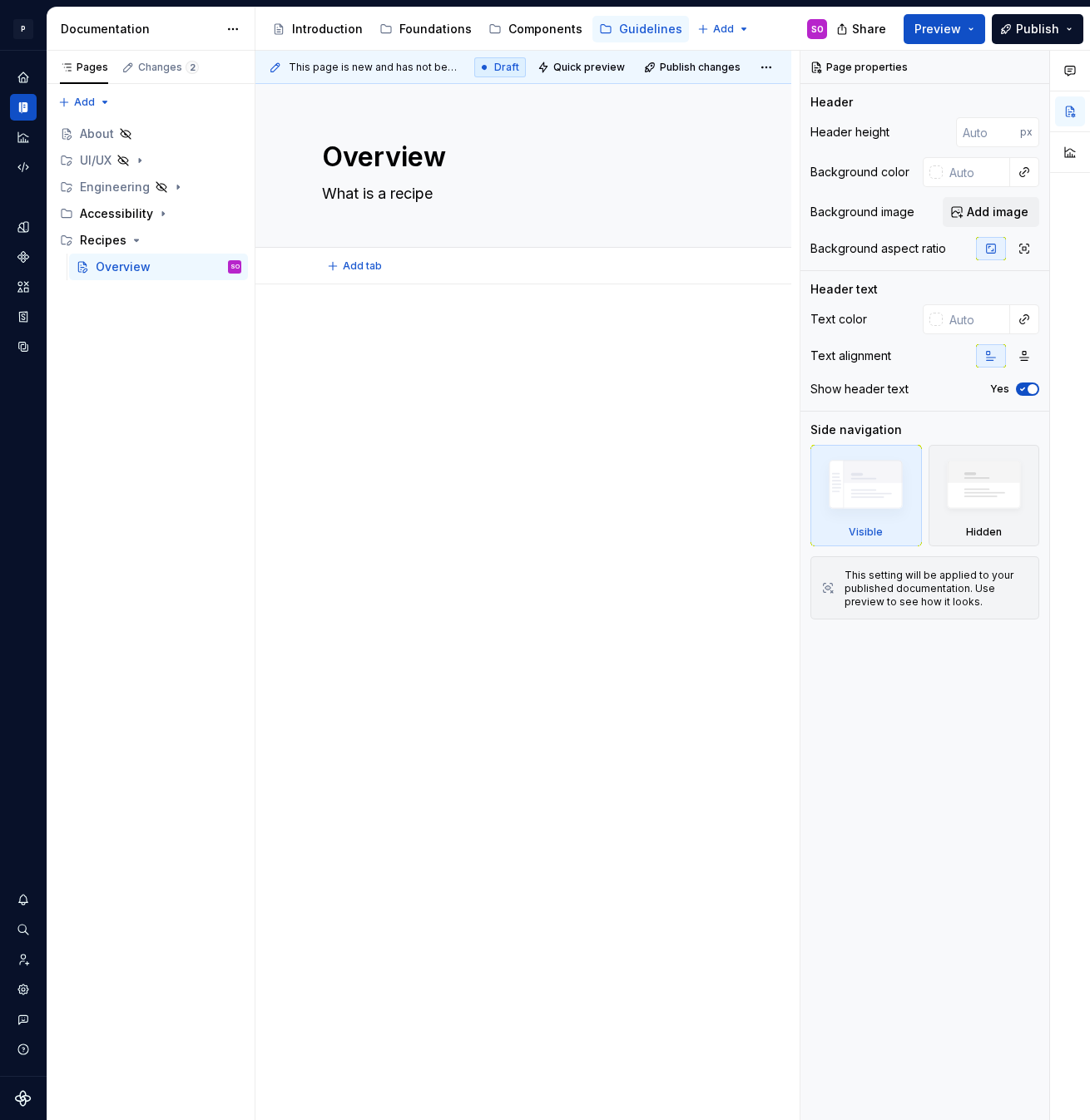
type textarea "What is a recipe?"
type textarea "*"
type textarea "What is a recipe?"
type textarea "*"
type textarea "What is a recipe? W"
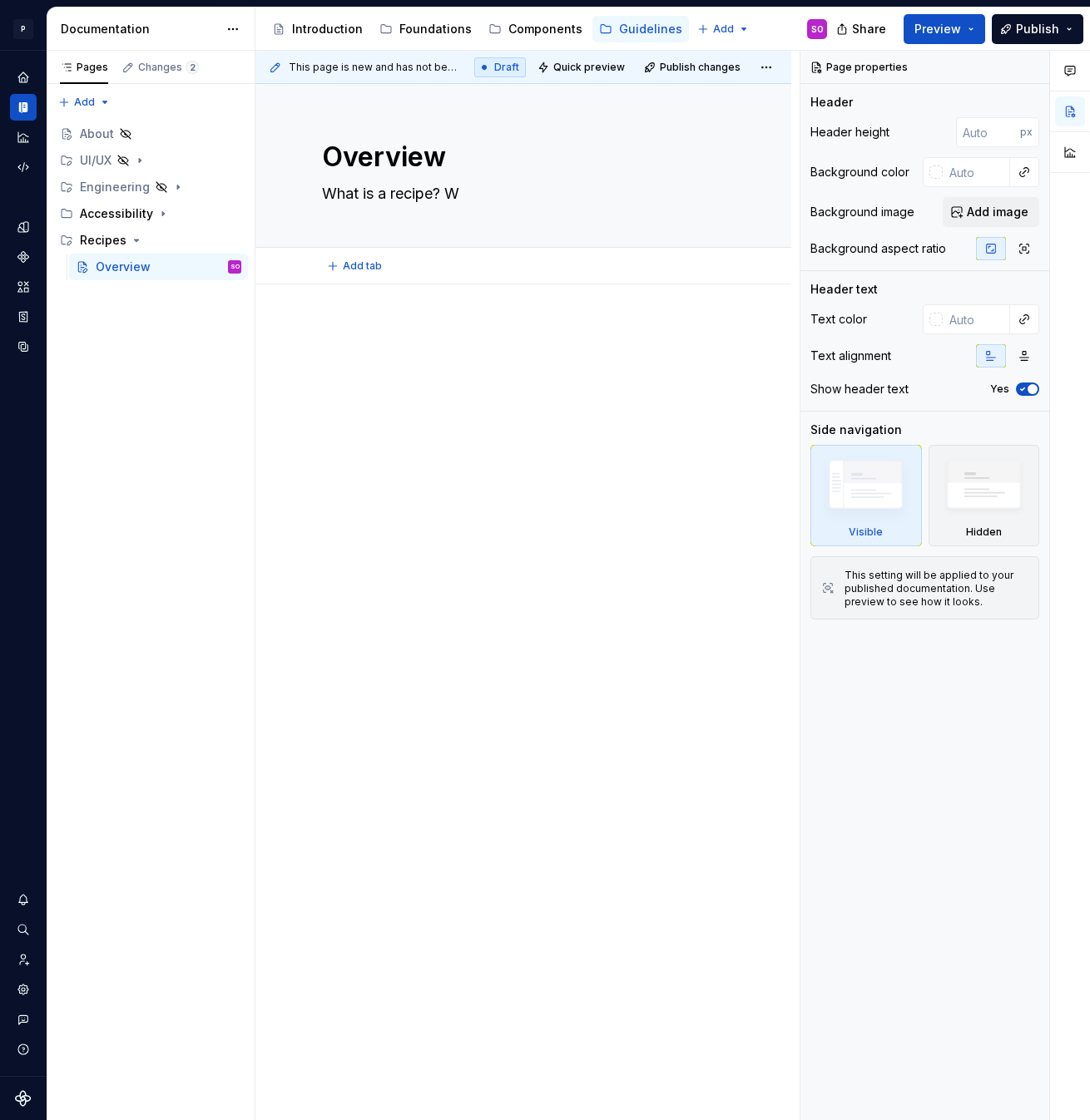
type textarea "*"
type textarea "What is a recipe? Wh"
type textarea "*"
type textarea "What is a recipe? Whe"
type textarea "*"
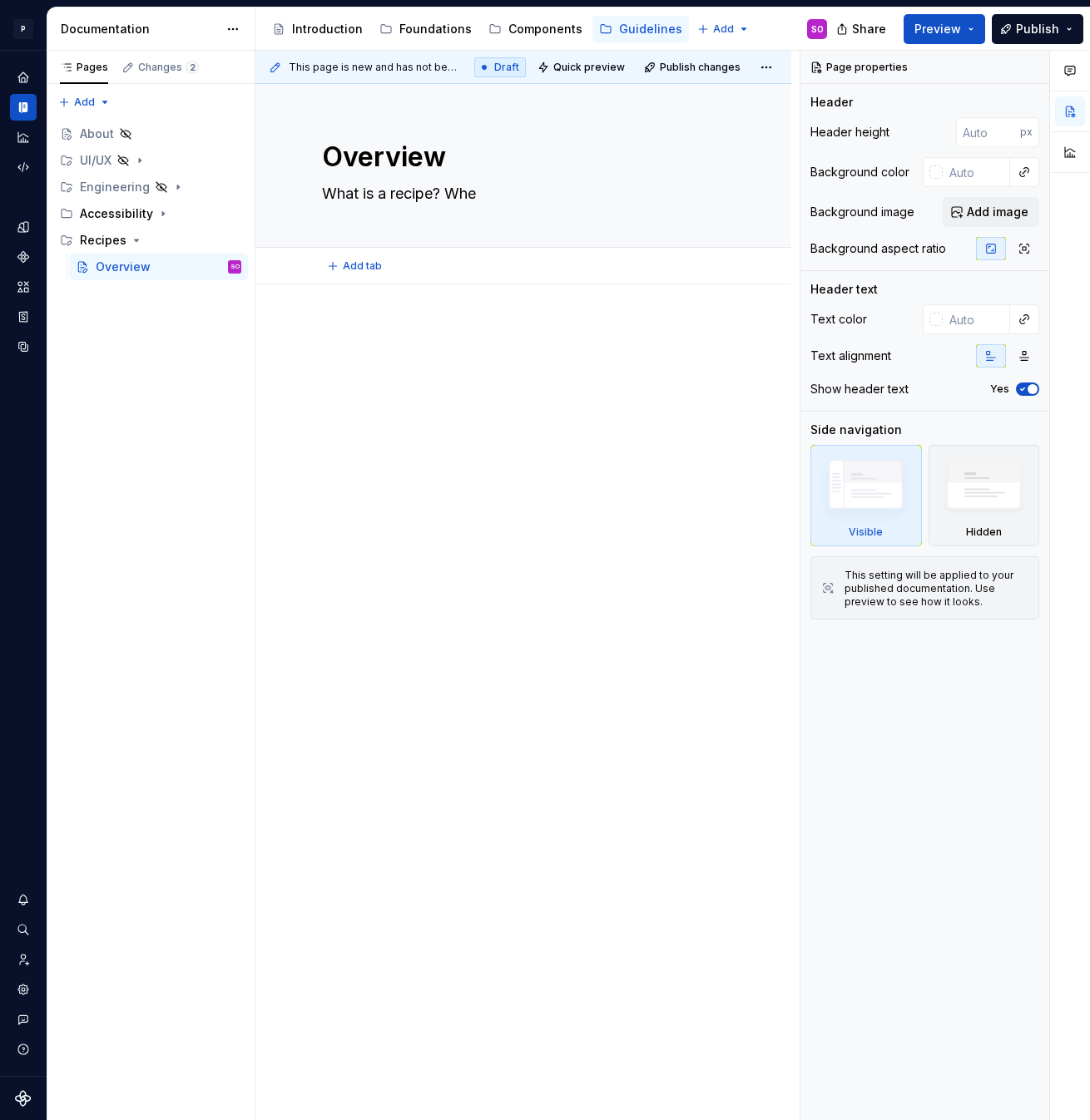
type textarea "What is a recipe? When"
type textarea "*"
type textarea "What is a recipe? When"
type textarea "*"
type textarea "What is a recipe? When d"
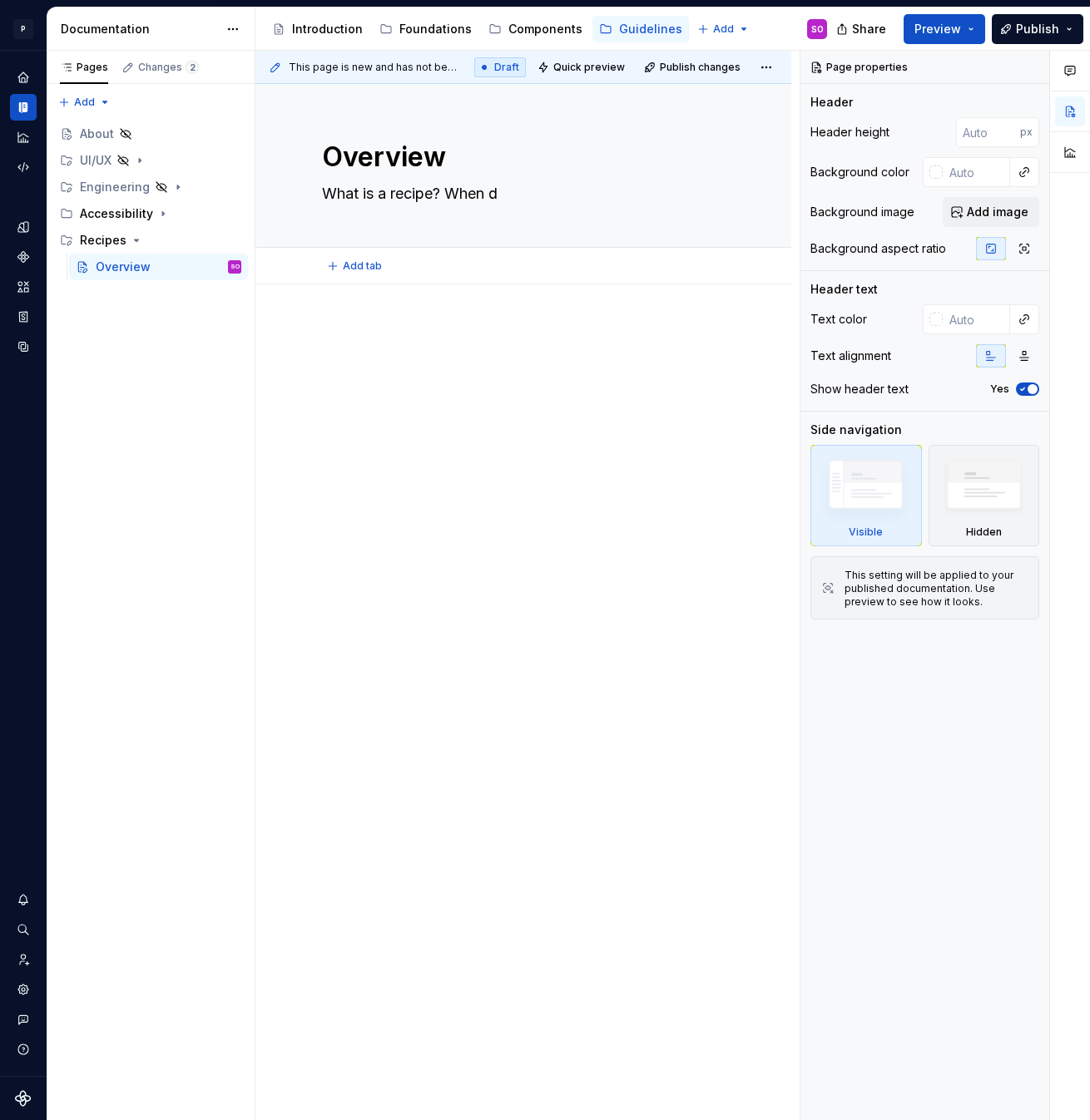
type textarea "*"
type textarea "What is a recipe? When do"
type textarea "*"
type textarea "What is a recipe? When do"
type textarea "*"
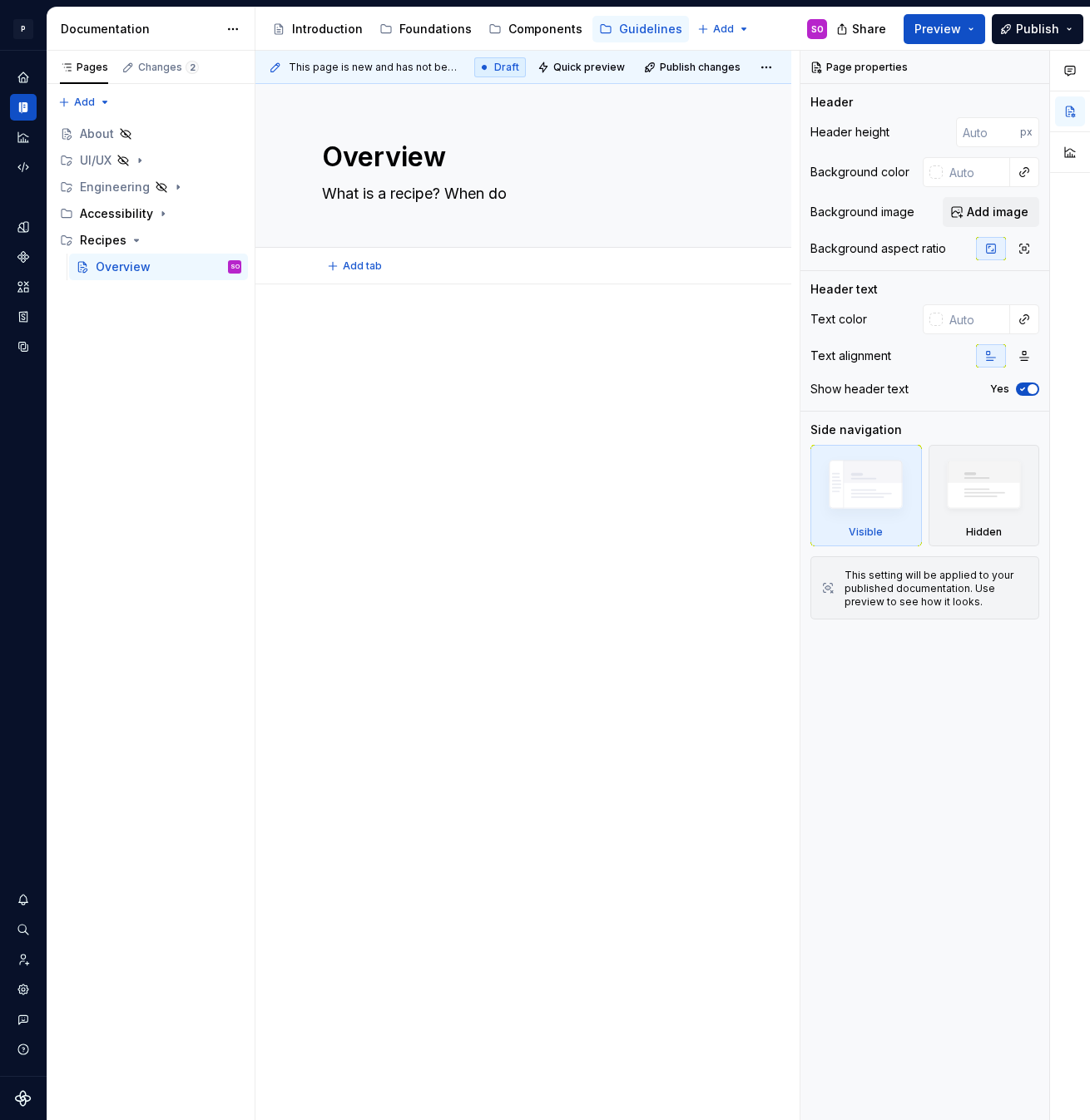
type textarea "What is a recipe? When do w"
type textarea "*"
type textarea "What is a recipe? When do we"
type textarea "*"
type textarea "What is a recipe? When do we"
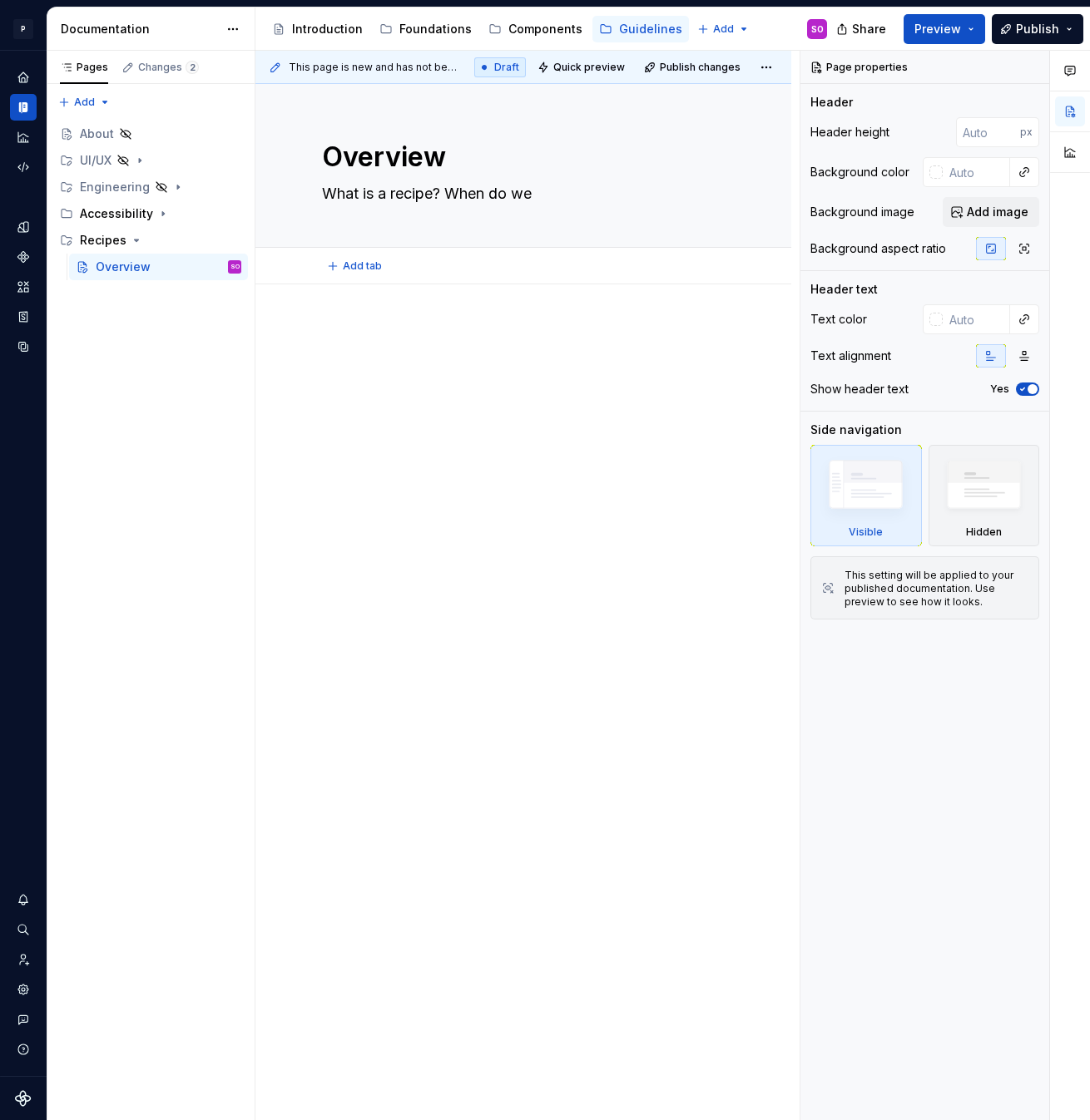
type textarea "*"
type textarea "What is a recipe? When do we u"
type textarea "*"
type textarea "What is a recipe? When do we us"
type textarea "*"
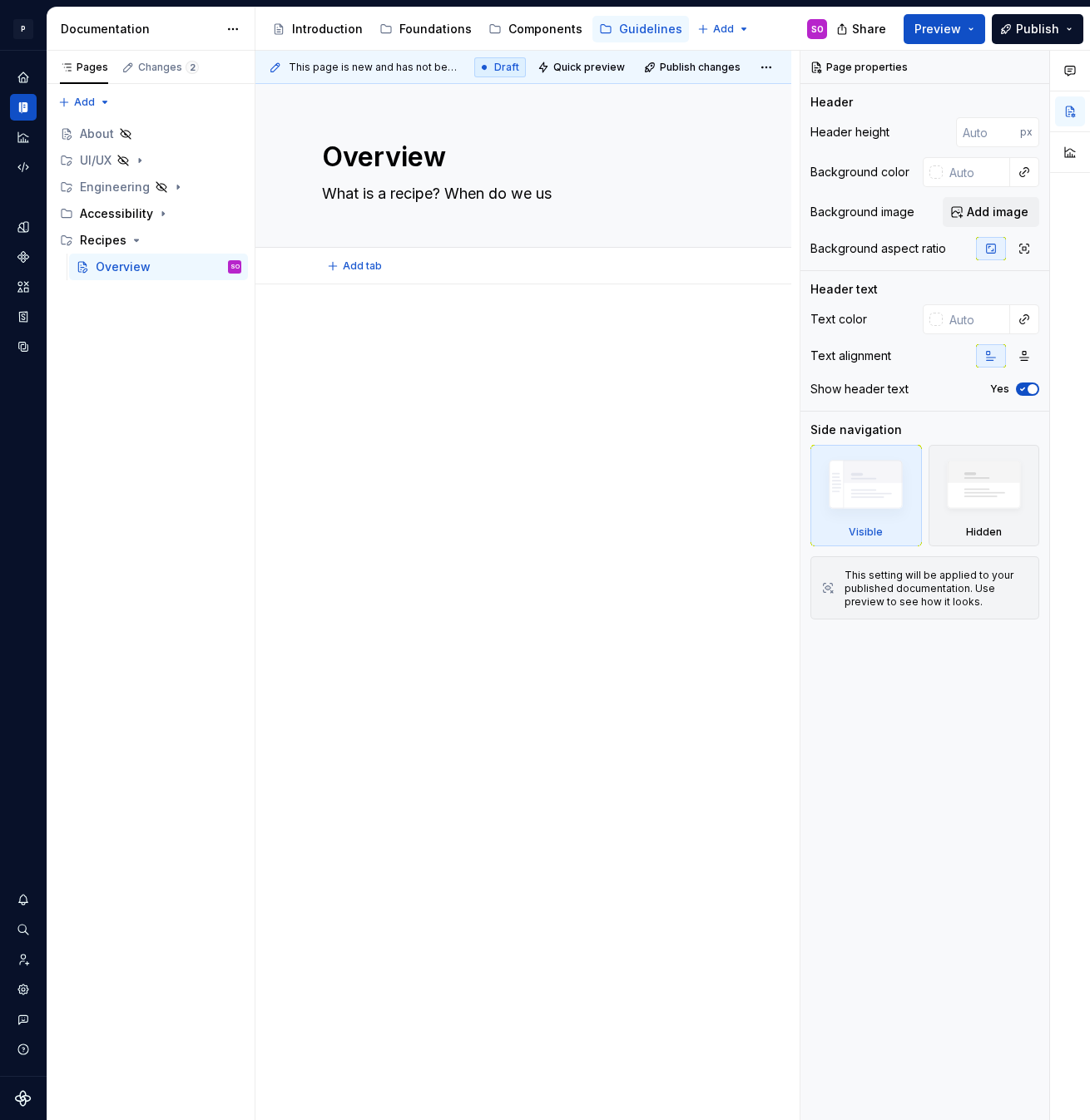
type textarea "What is a recipe? When do we use"
type textarea "*"
type textarea "What is a recipe? When do we use"
type textarea "*"
type textarea "What is a recipe? When do we use t"
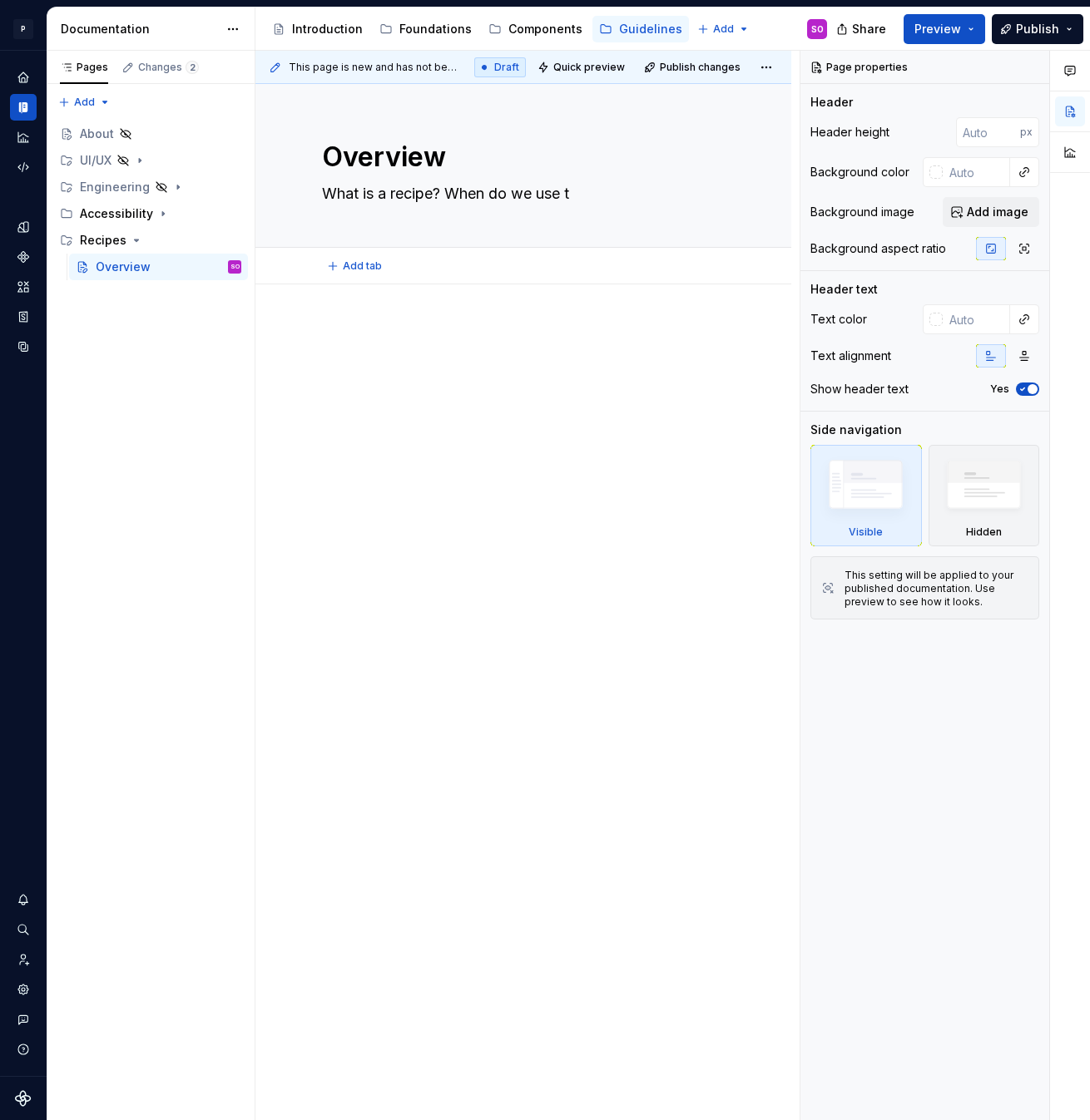
type textarea "*"
type textarea "What is a recipe? When do we use th"
type textarea "*"
type textarea "What is a recipe? When do we use the"
type textarea "*"
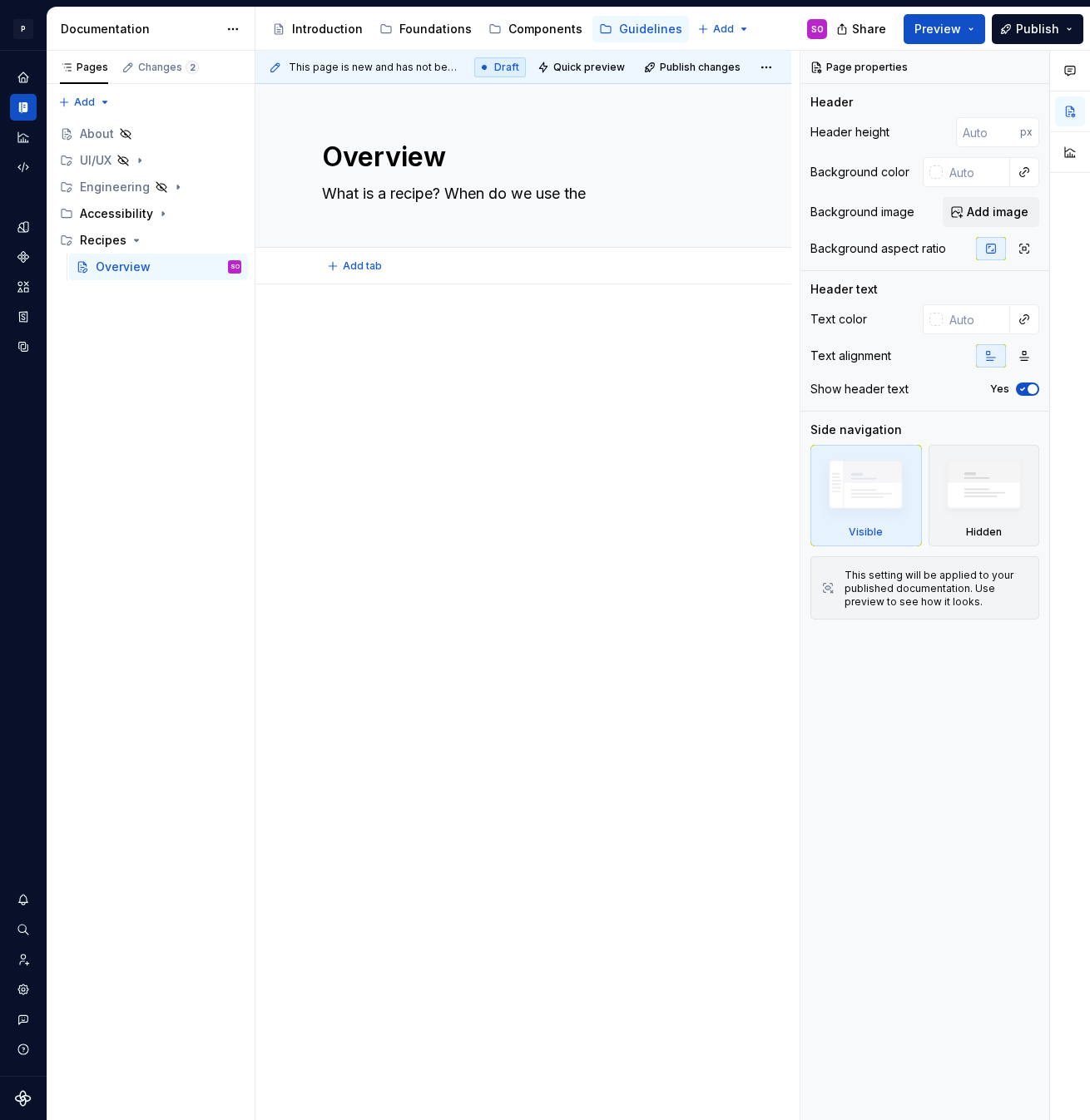
type textarea "What is a recipe? When do we use them"
type textarea "*"
type textarea "What is a recipe? When do we use them?"
type textarea "*"
type textarea "What is a recipe? When do we use them?"
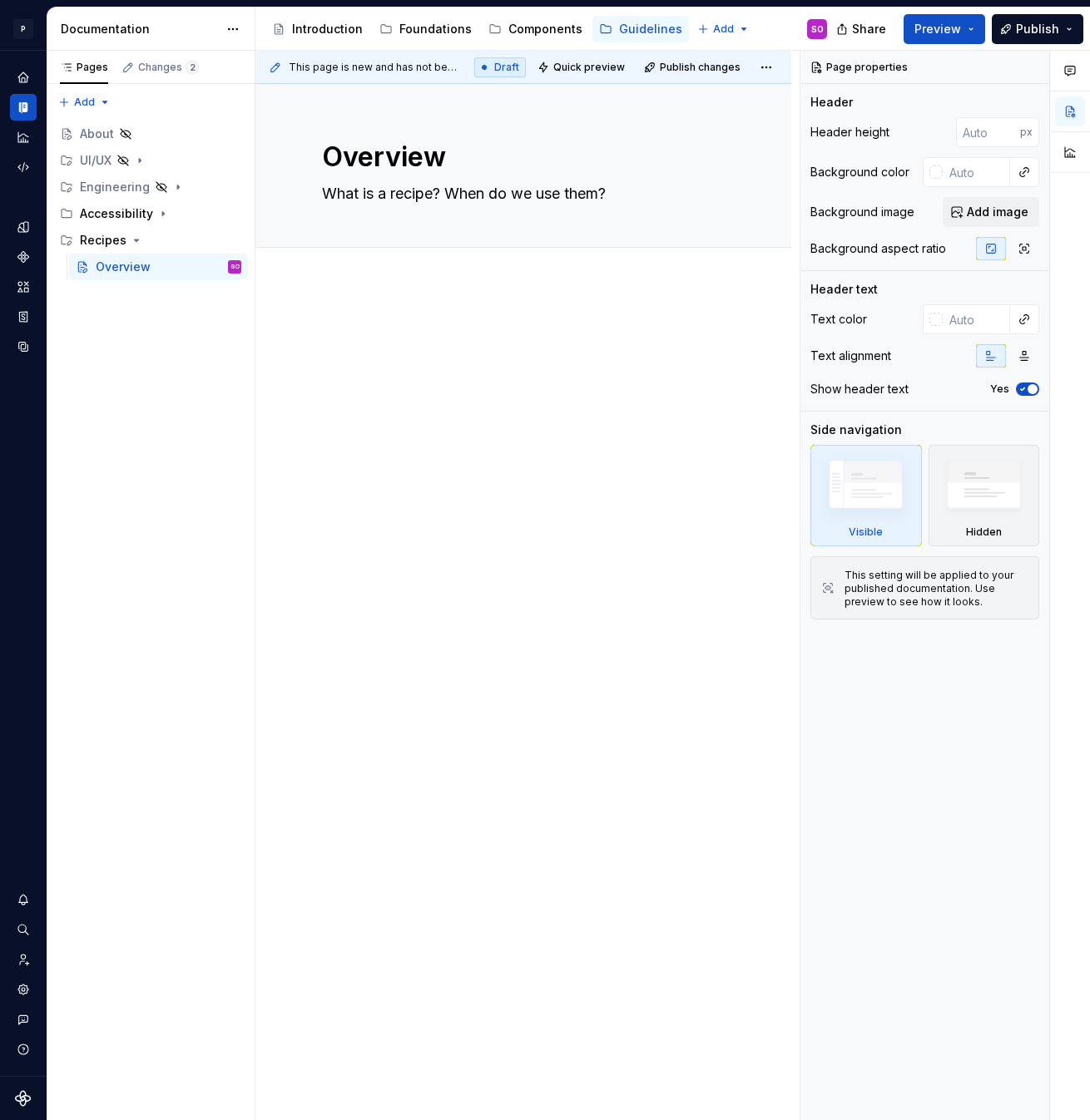
click at [558, 471] on div at bounding box center [523, 513] width 536 height 459
click at [462, 365] on div at bounding box center [523, 355] width 403 height 63
type textarea "*"
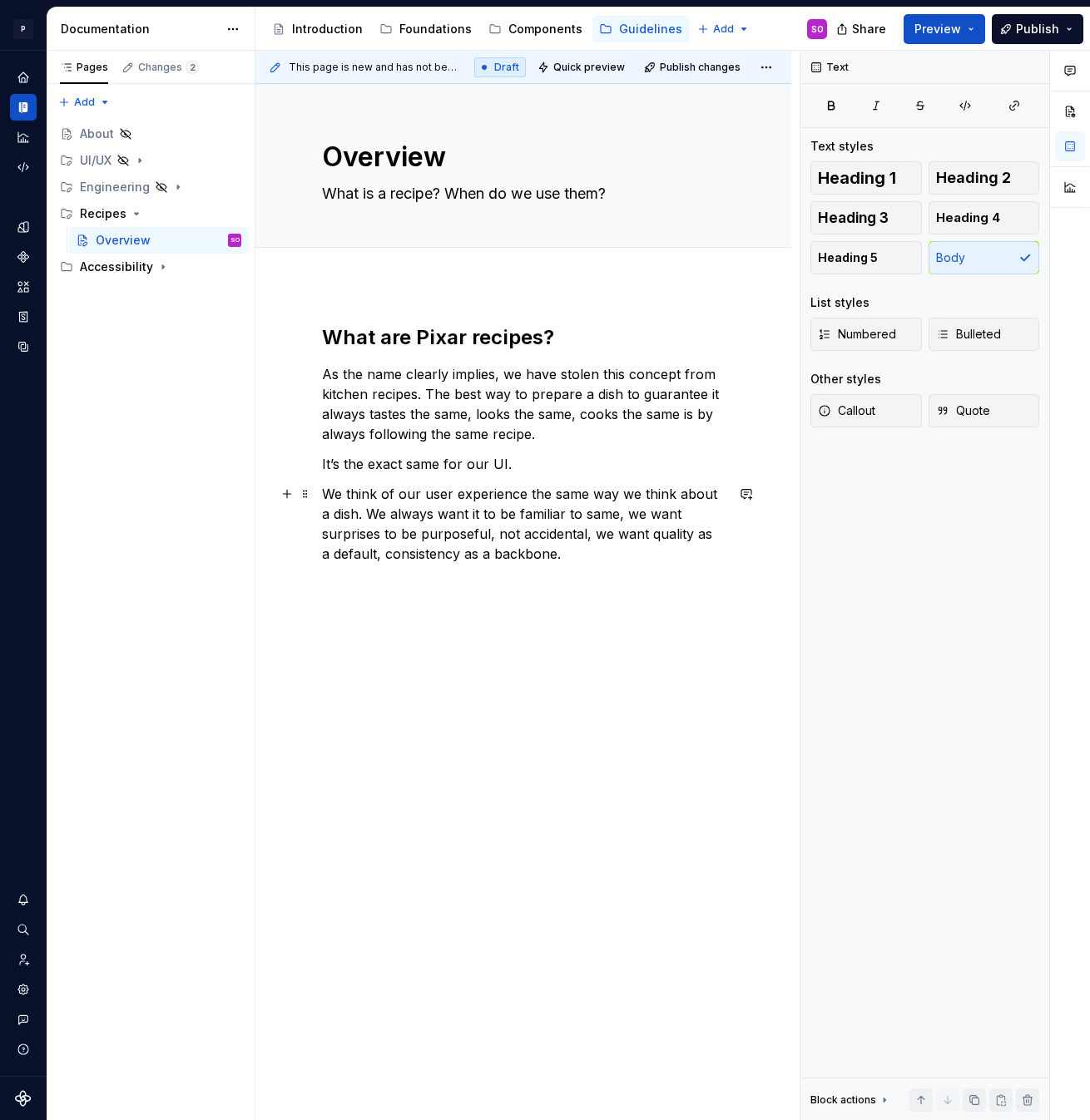
click at [579, 558] on p "We think of our user experience the same way we think about a dish. We always w…" at bounding box center [523, 524] width 403 height 80
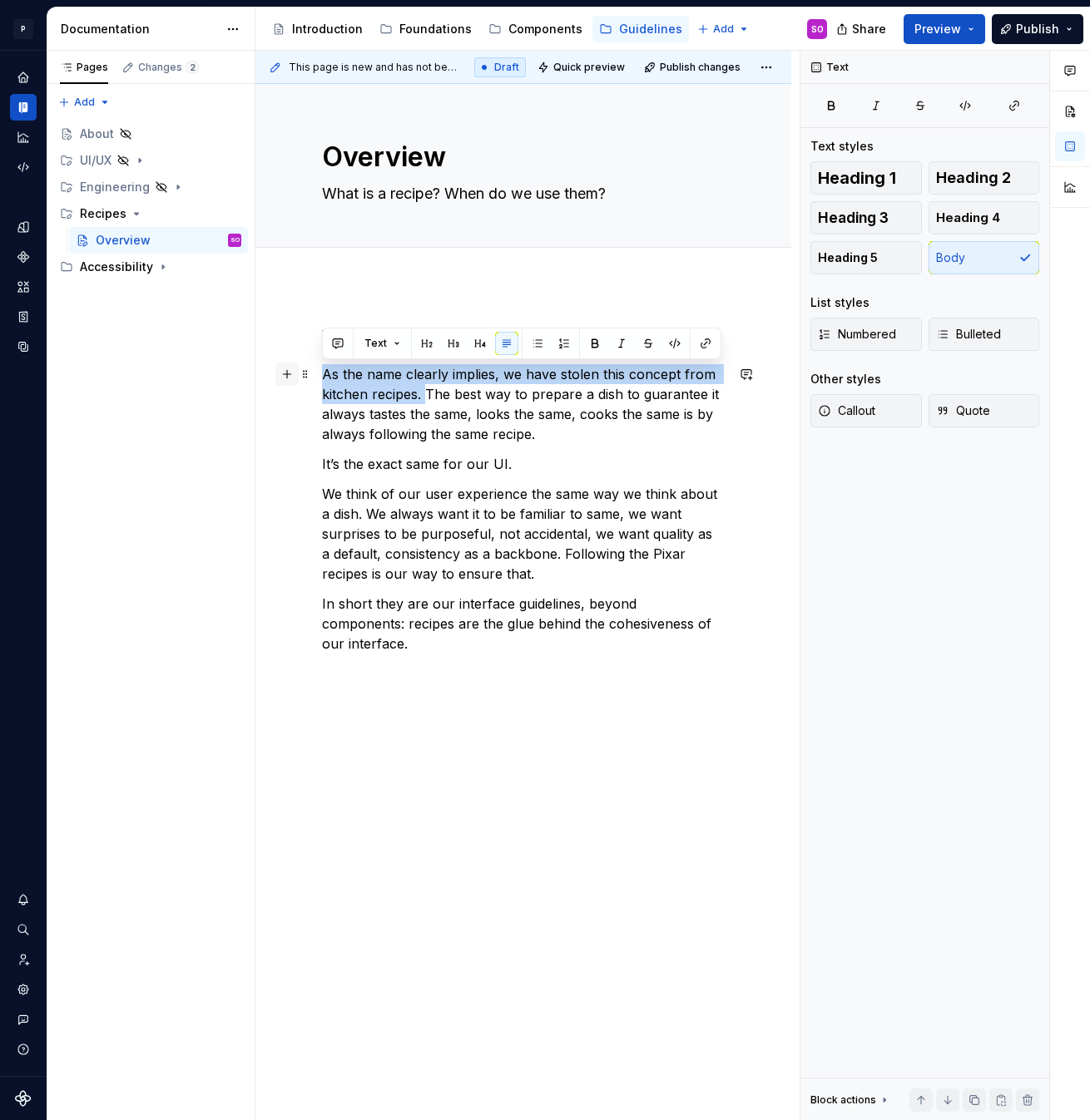
drag, startPoint x: 425, startPoint y: 393, endPoint x: 275, endPoint y: 373, distance: 151.3
click at [322, 373] on div "What are Pixar recipes? As the name clearly implies, we have stolen this concep…" at bounding box center [523, 498] width 403 height 349
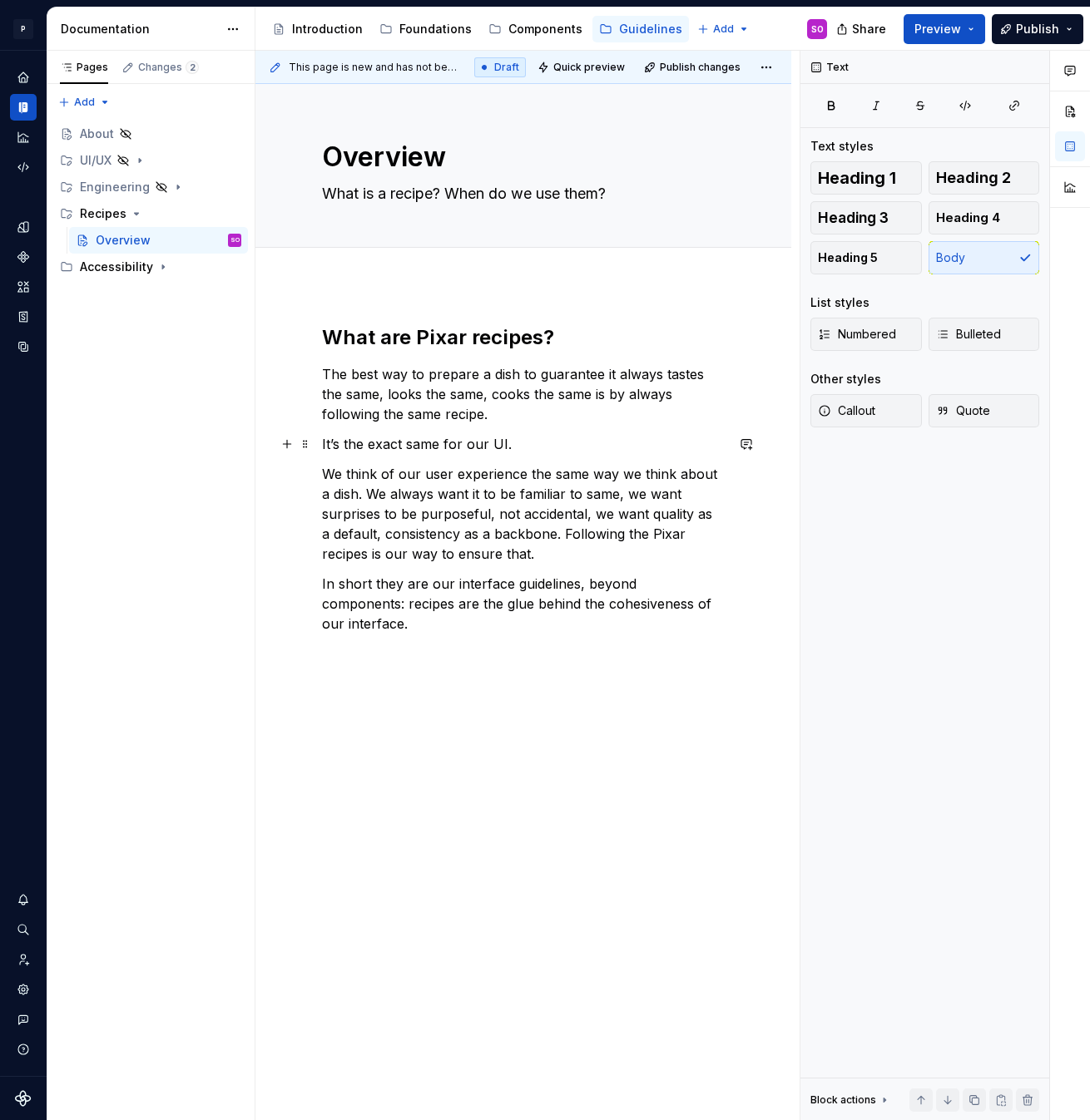
click at [389, 445] on p "It’s the exact same for our UI." at bounding box center [523, 444] width 403 height 20
click at [615, 479] on p "We think of our user experience the same way we think about a dish. We always w…" at bounding box center [523, 513] width 403 height 100
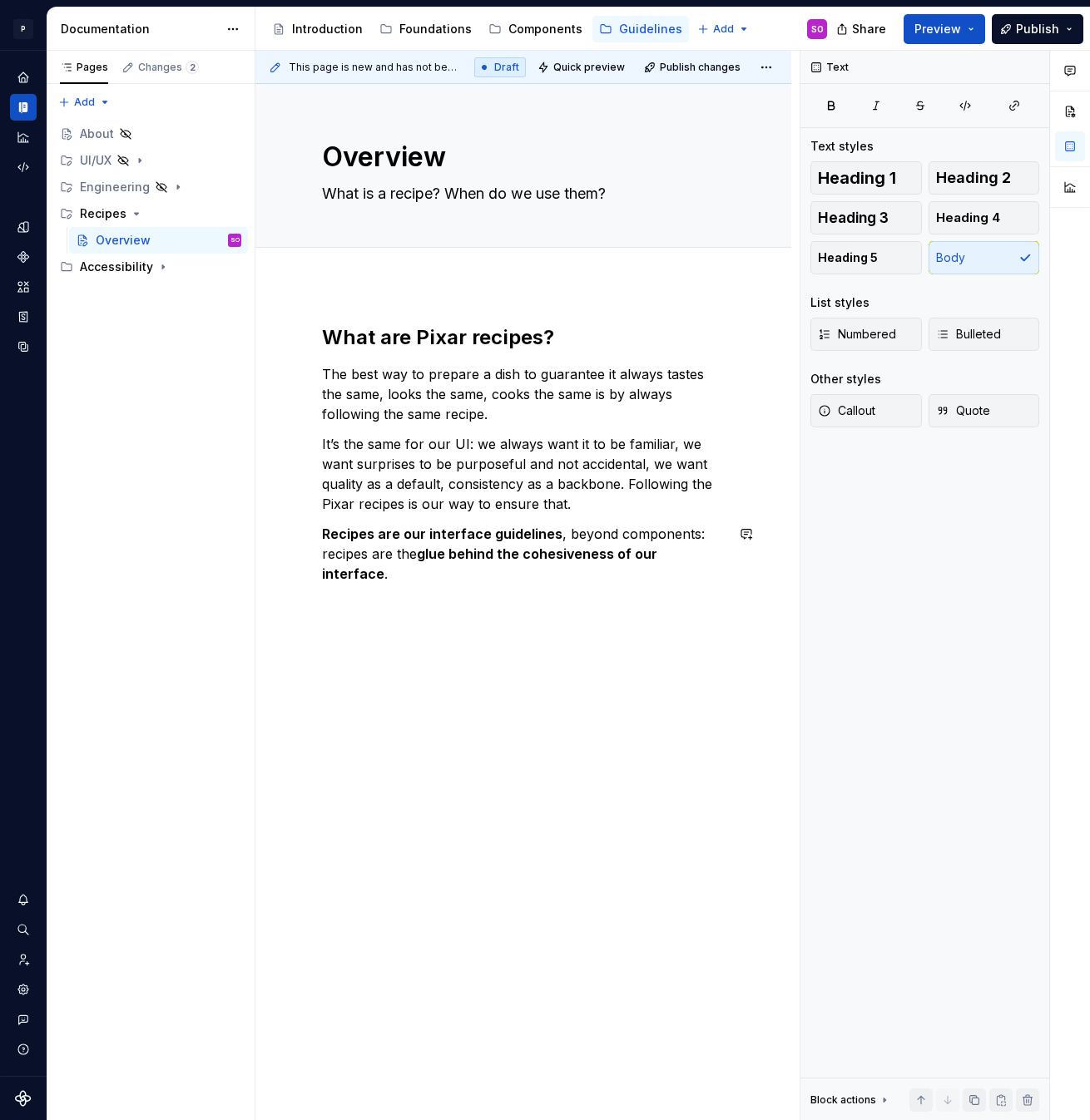
click at [545, 672] on div "What are Pixar recipes? The best way to prepare a dish to guarantee it always t…" at bounding box center [523, 611] width 536 height 655
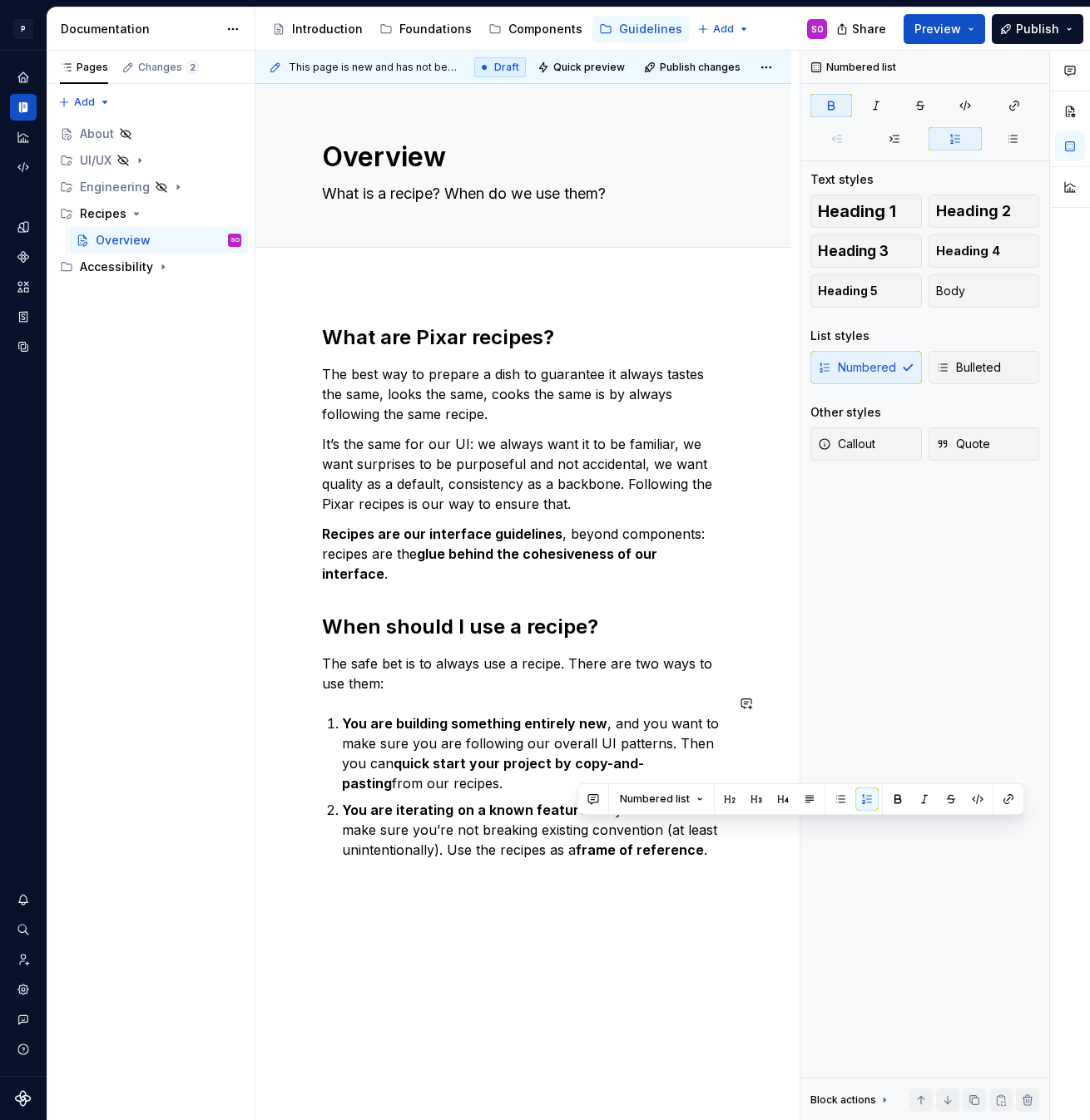
click at [593, 1003] on div "What are Pixar recipes? The best way to prepare a dish to guarantee it always t…" at bounding box center [523, 749] width 536 height 931
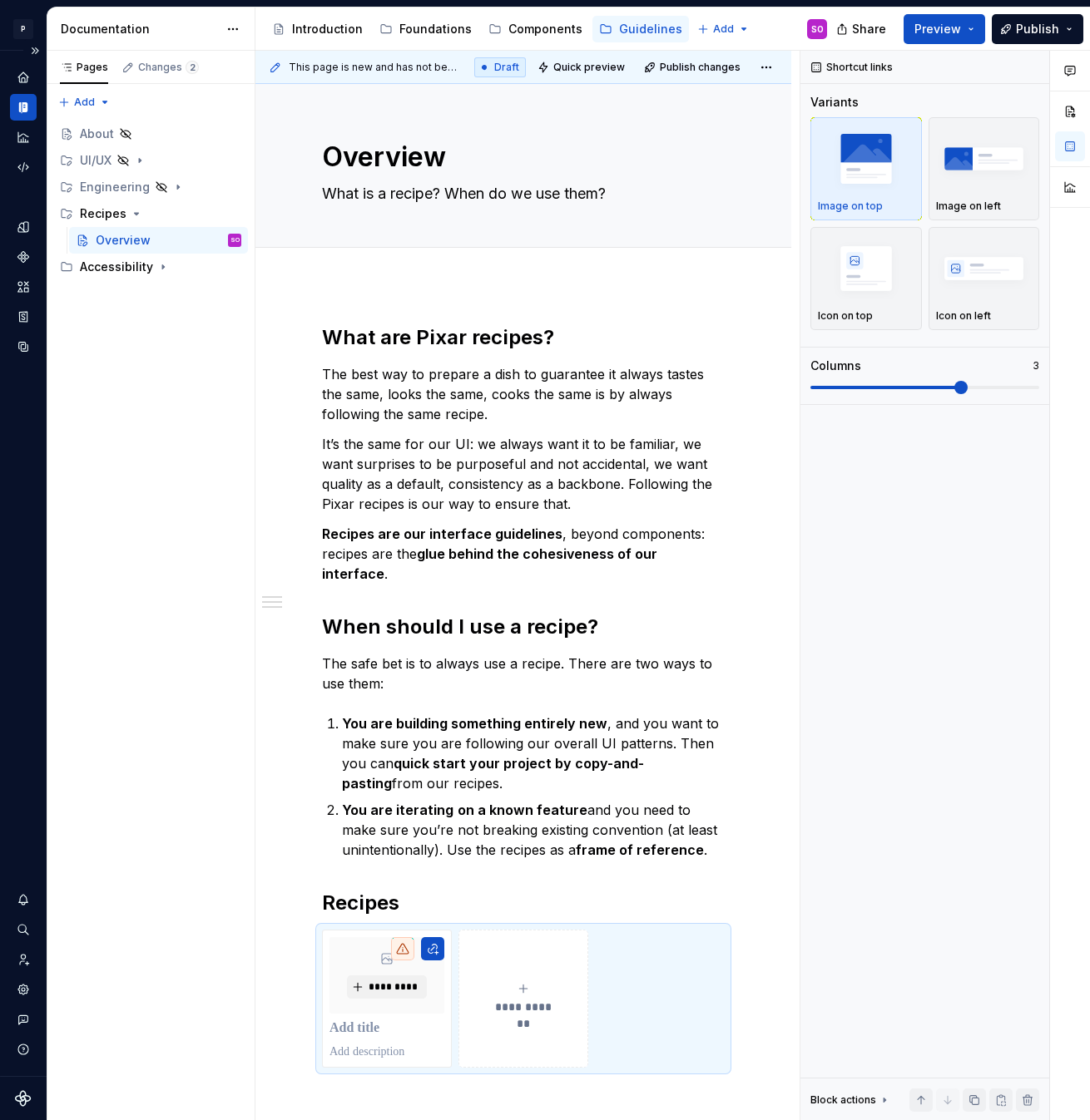
type textarea "*"
